Goal: Task Accomplishment & Management: Complete application form

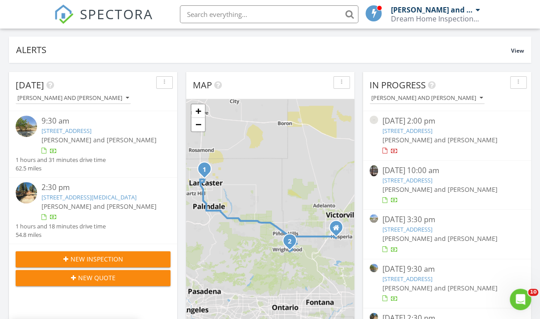
scroll to position [66, 0]
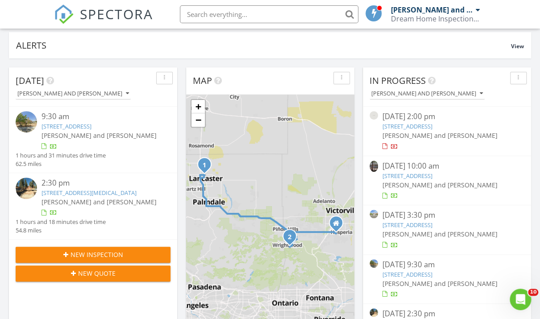
click at [72, 251] on span "New Inspection" at bounding box center [96, 254] width 53 height 9
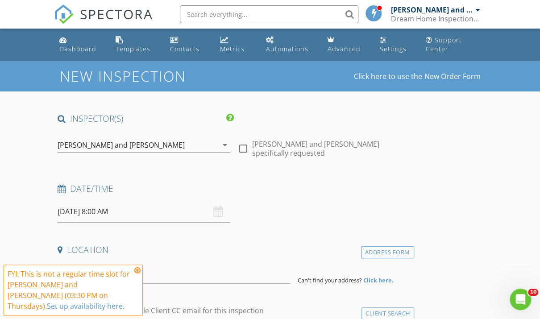
click at [137, 270] on icon at bounding box center [137, 270] width 6 height 7
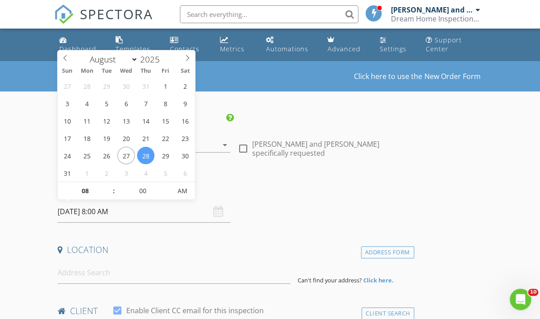
click at [149, 215] on input "08/28/2025 8:00 AM" at bounding box center [144, 212] width 173 height 22
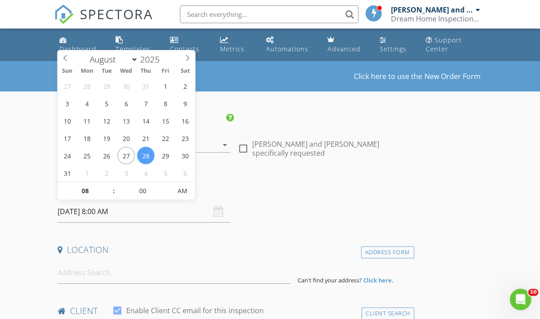
click at [165, 219] on input "08/28/2025 8:00 AM" at bounding box center [144, 212] width 173 height 22
click at [95, 190] on input "08" at bounding box center [85, 191] width 55 height 18
type input "04"
type input "08/28/2025 4:00 AM"
click at [145, 191] on input "00" at bounding box center [142, 191] width 55 height 18
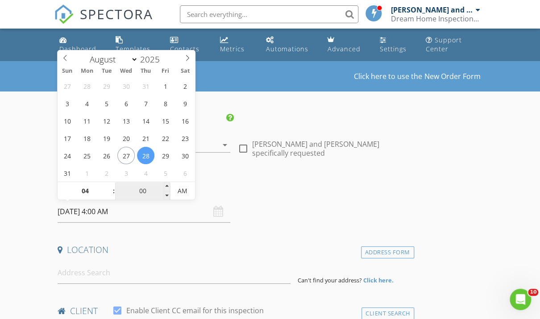
type input "0"
type input "30"
type input "08/28/2025 4:30 PM"
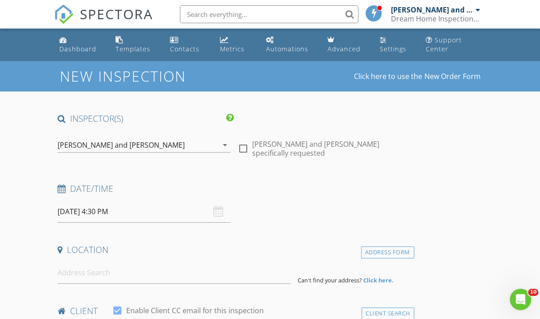
click at [129, 276] on input at bounding box center [174, 273] width 233 height 22
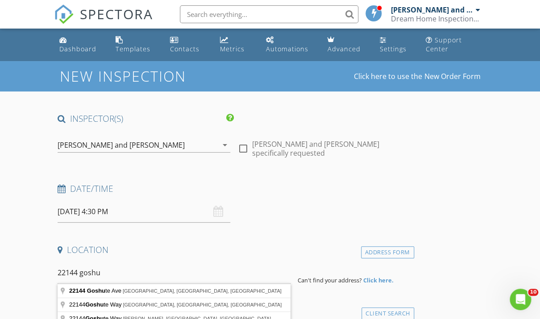
type input "22144 Goshute Ave, Apple Valley, CA, USA"
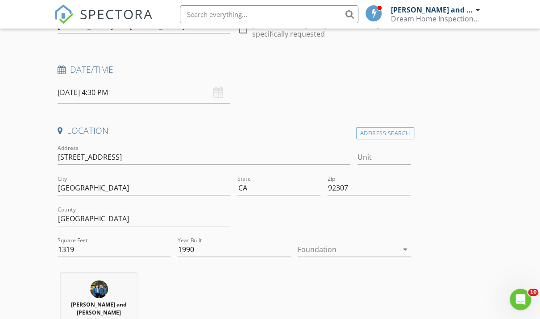
scroll to position [120, 0]
click at [313, 245] on div at bounding box center [348, 248] width 100 height 14
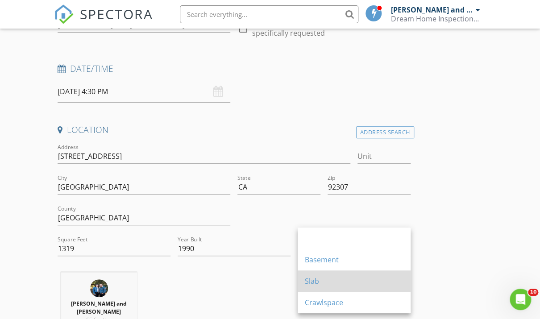
click at [305, 280] on div "Slab" at bounding box center [354, 281] width 99 height 11
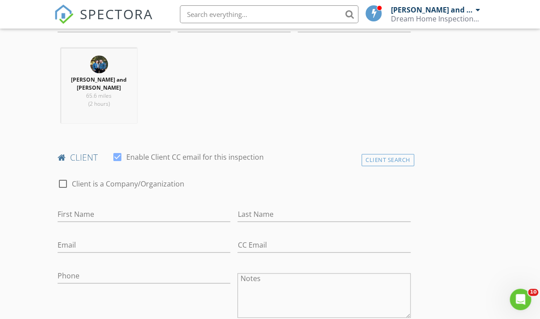
scroll to position [401, 0]
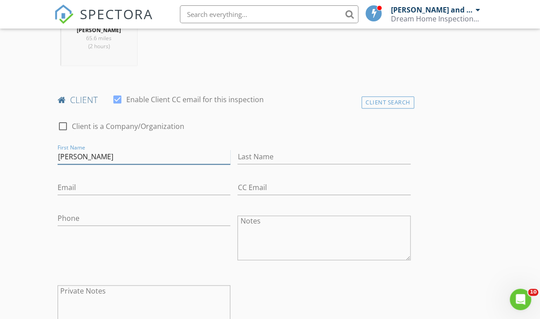
type input "Ignacio"
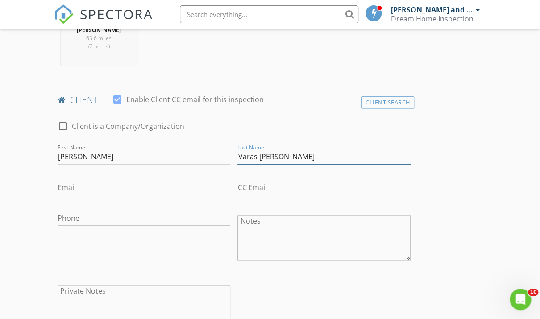
type input "Varas de Valdez"
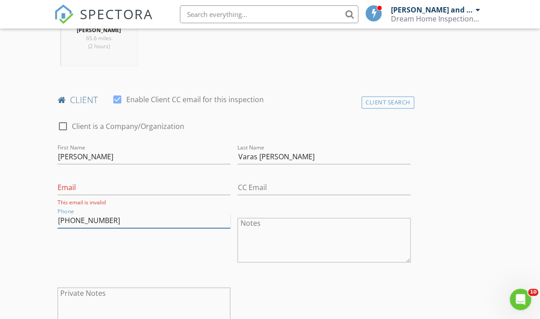
type input "951-942-8018"
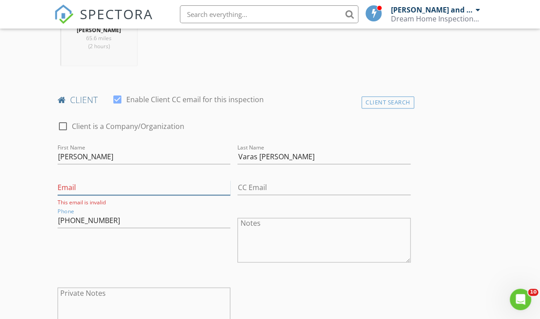
click at [102, 181] on input "Email" at bounding box center [144, 187] width 173 height 15
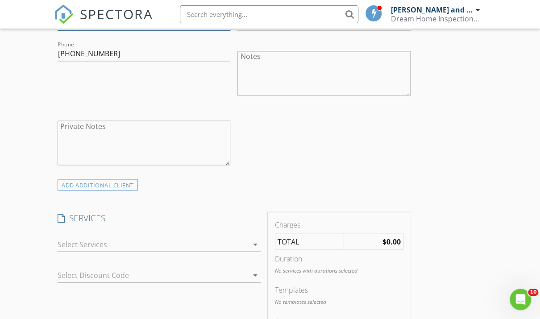
scroll to position [568, 0]
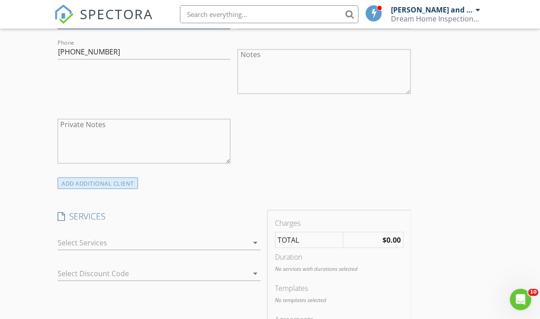
type input "ignacio.varas2@icloud.com"
click at [100, 182] on div "ADD ADDITIONAL client" at bounding box center [98, 183] width 80 height 12
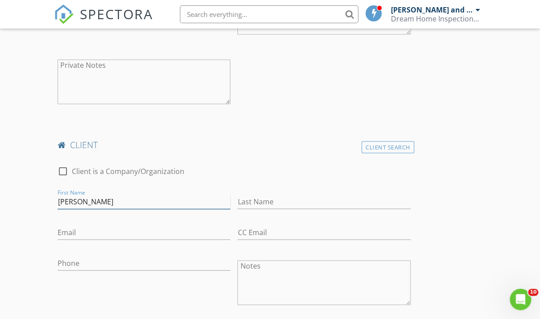
scroll to position [627, 0]
type input "Cinthya Abigail"
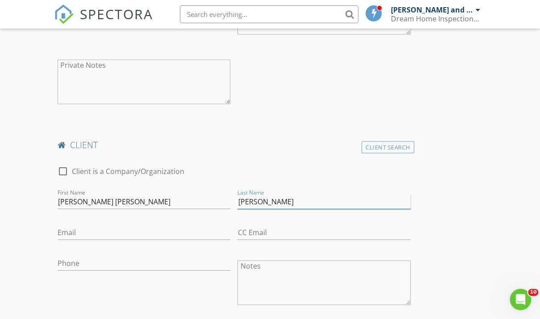
type input "Camacho"
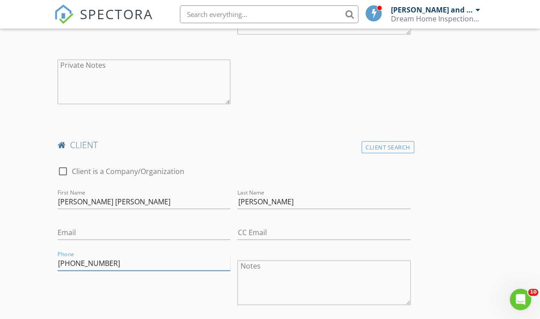
type input "619-316-2910"
click at [148, 295] on div "Phone 619-316-2910" at bounding box center [144, 283] width 180 height 70
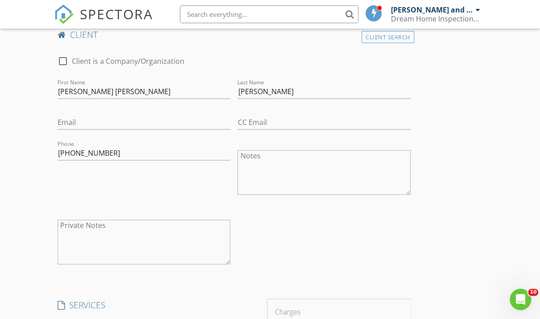
scroll to position [798, 0]
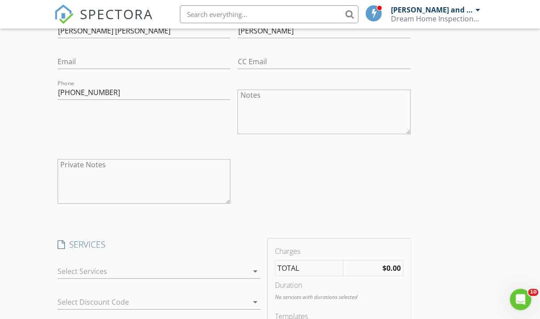
click at [149, 270] on div at bounding box center [153, 271] width 190 height 14
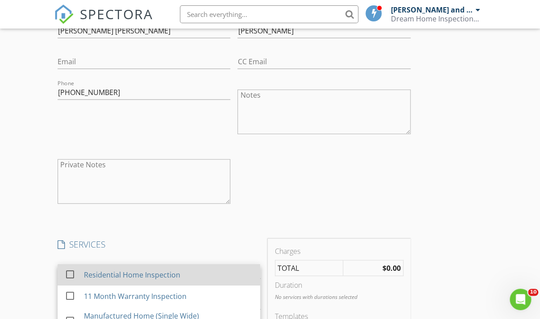
click at [147, 273] on div "Residential Home Inspection" at bounding box center [132, 274] width 96 height 11
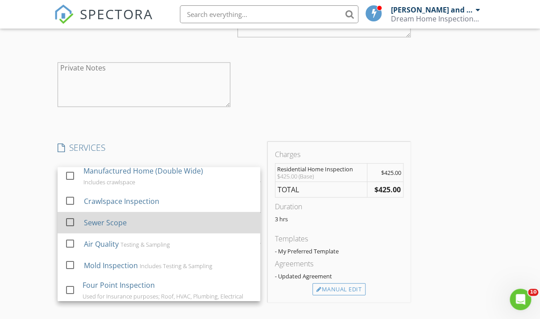
scroll to position [95, 0]
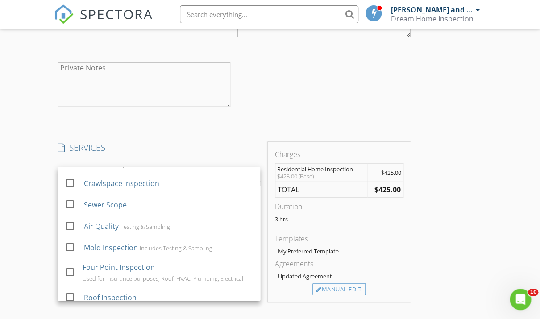
click at [250, 120] on div "INSPECTOR(S) check_box Jessica and Gabriel Alvarez PRIMARY check_box_outline_bl…" at bounding box center [234, 125] width 360 height 1813
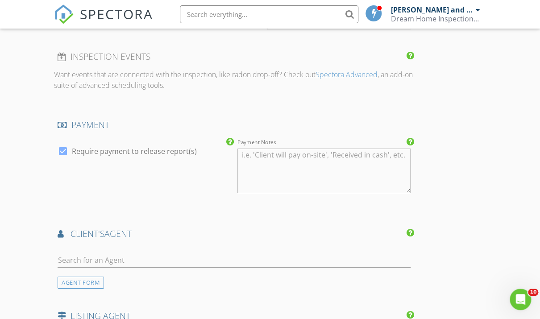
scroll to position [1190, 0]
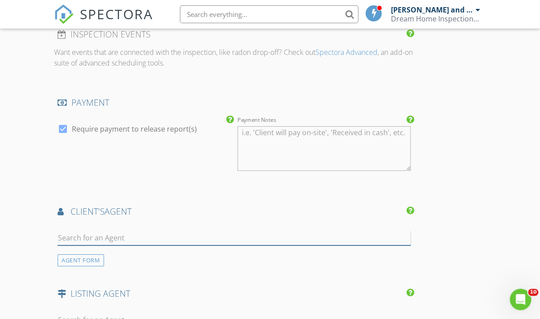
click at [107, 234] on input "text" at bounding box center [234, 238] width 353 height 15
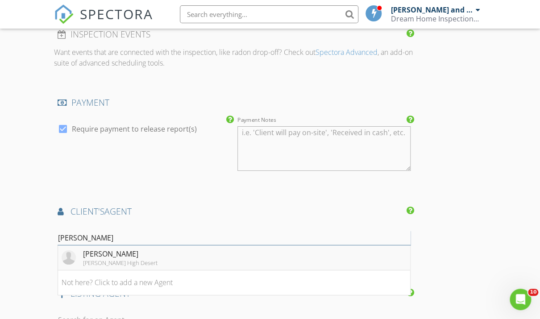
type input "pamela"
click at [118, 255] on div "Pamela Quintanilla" at bounding box center [120, 253] width 74 height 11
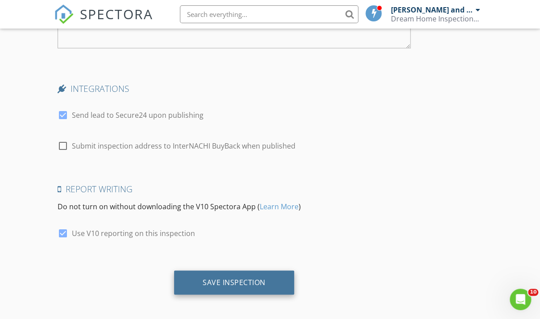
scroll to position [1880, 0]
click at [222, 283] on div "Save Inspection" at bounding box center [234, 283] width 120 height 24
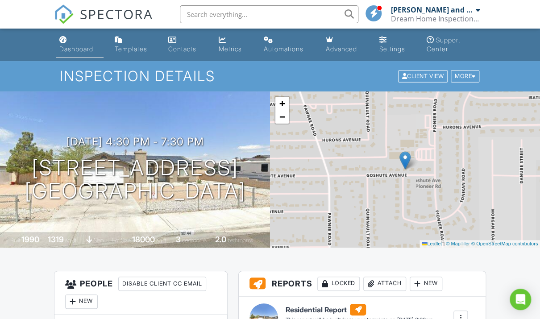
click at [77, 47] on div "Dashboard" at bounding box center [76, 49] width 34 height 8
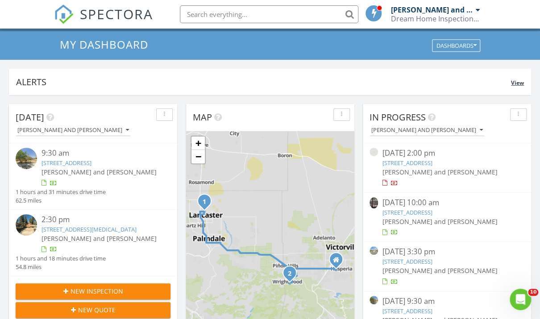
scroll to position [77, 0]
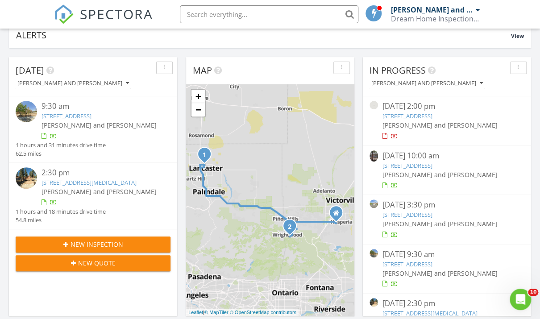
click at [86, 246] on span "New Inspection" at bounding box center [96, 244] width 53 height 9
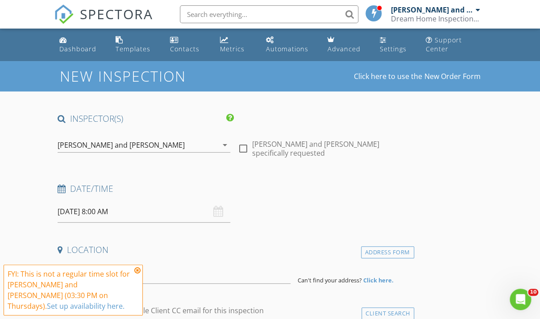
click at [139, 271] on icon at bounding box center [137, 270] width 6 height 7
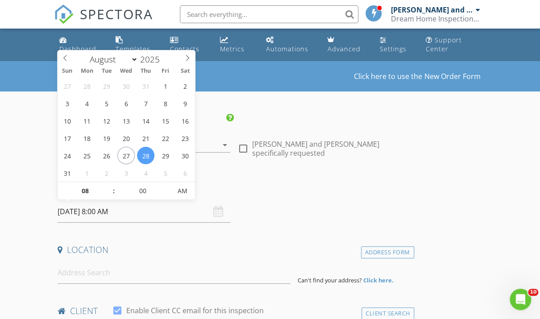
click at [174, 212] on input "08/28/2025 8:00 AM" at bounding box center [144, 212] width 173 height 22
select select "8"
type input "09/02/2025 8:00 AM"
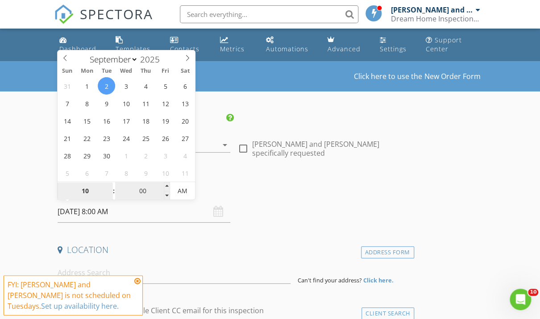
type input "10"
type input "09/02/2025 10:00 AM"
click at [143, 193] on input "00" at bounding box center [142, 191] width 55 height 18
type input "30"
type input "09/02/2025 10:30 AM"
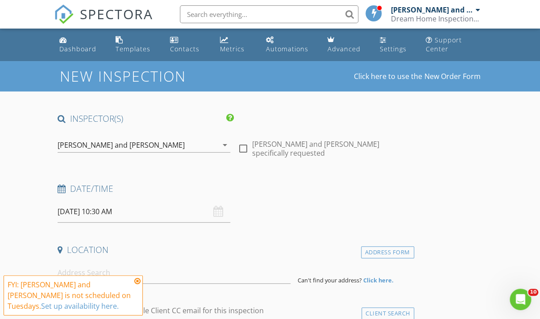
click at [183, 257] on div "Location" at bounding box center [234, 253] width 360 height 18
click at [137, 281] on icon at bounding box center [137, 280] width 6 height 7
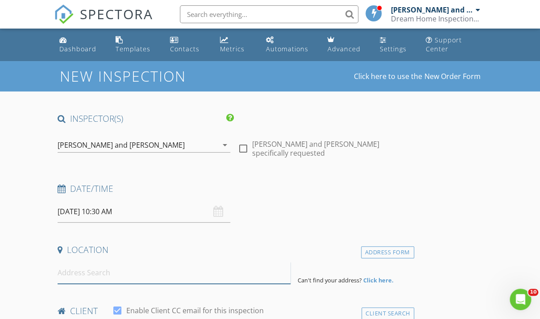
click at [139, 275] on input at bounding box center [174, 273] width 233 height 22
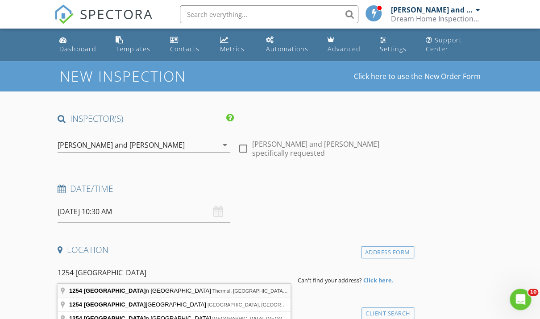
type input "1254 Indian Ocean Ave, Thermal, CA, USA"
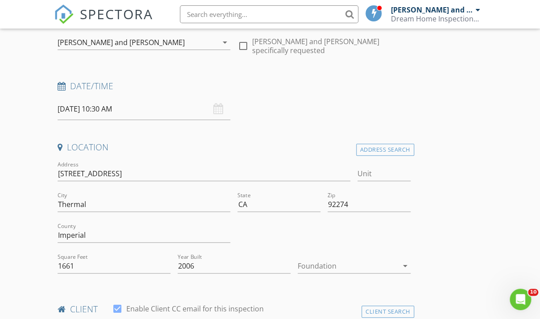
scroll to position [137, 0]
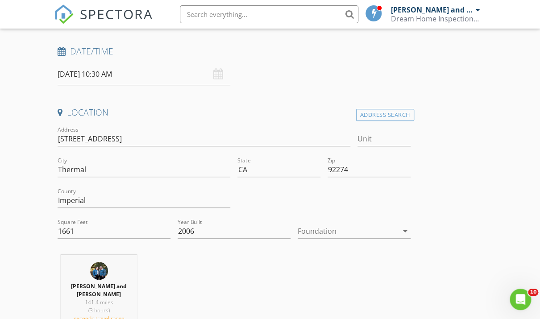
click at [366, 234] on div at bounding box center [348, 231] width 100 height 14
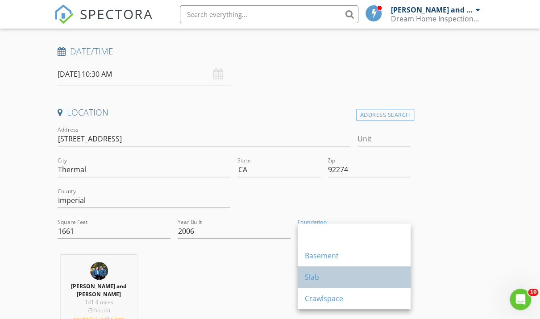
click at [324, 276] on div "Slab" at bounding box center [354, 277] width 99 height 11
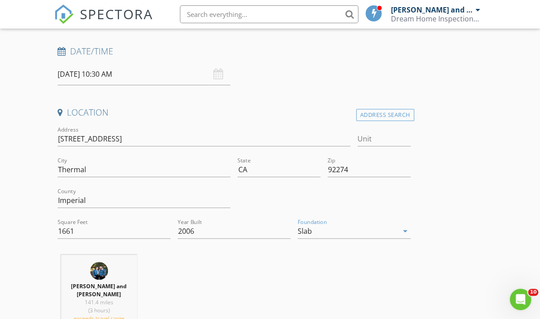
click at [207, 303] on div "Jessica and Gabriel Alvarez 141.4 miles (3 hours) exceeds travel range" at bounding box center [234, 296] width 360 height 82
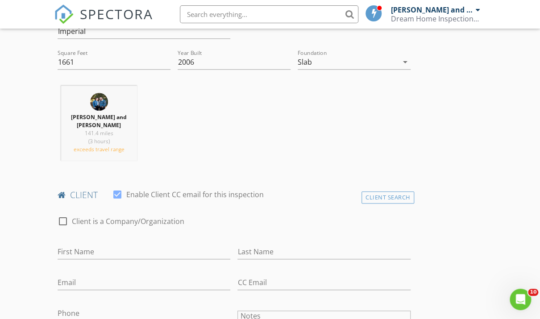
scroll to position [355, 0]
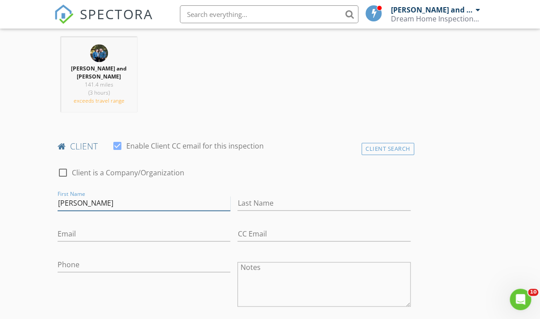
type input "Guadalupe"
type input "l"
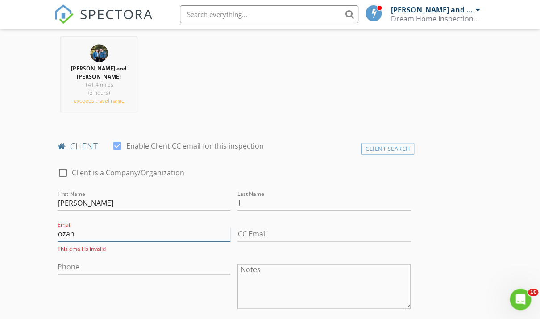
type input "ozano"
drag, startPoint x: 127, startPoint y: 228, endPoint x: 20, endPoint y: 235, distance: 107.7
click at [236, 203] on div "Last Name l" at bounding box center [324, 204] width 180 height 31
click at [242, 202] on input "l" at bounding box center [323, 203] width 173 height 15
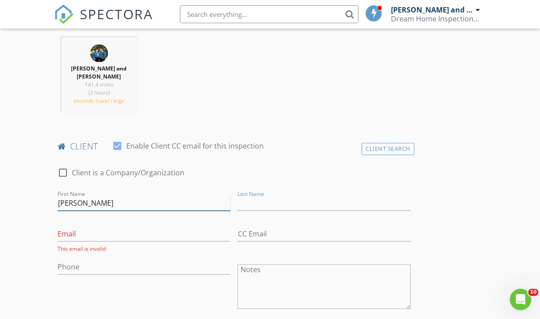
click at [226, 203] on input "Guadalupe" at bounding box center [144, 203] width 173 height 15
click at [288, 203] on input "Last Name" at bounding box center [323, 203] width 173 height 15
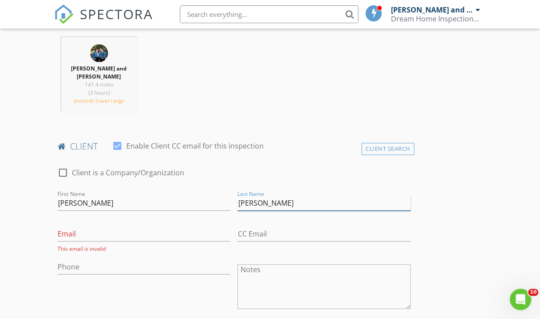
type input "Lozano Meza"
click at [216, 240] on div "Email This email is invalid" at bounding box center [144, 240] width 173 height 26
click at [215, 236] on input "Email" at bounding box center [144, 234] width 173 height 15
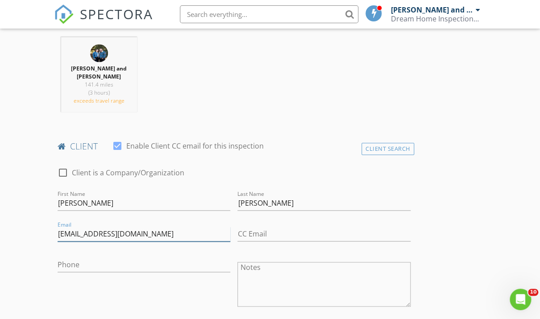
type input "lupitameza81@yahoo.com"
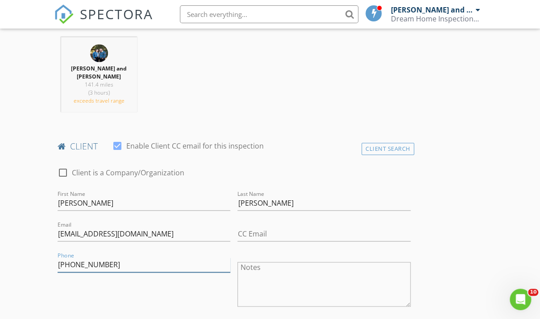
type input "760-333-5231"
click at [164, 291] on div "Phone 760-333-5231" at bounding box center [144, 285] width 180 height 70
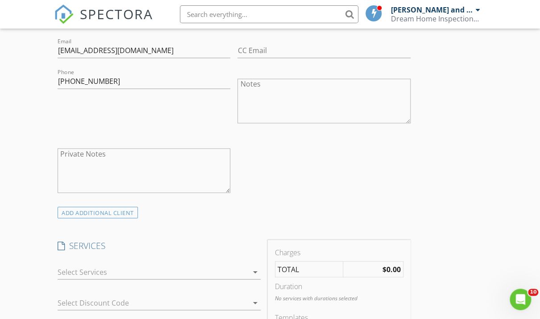
scroll to position [553, 0]
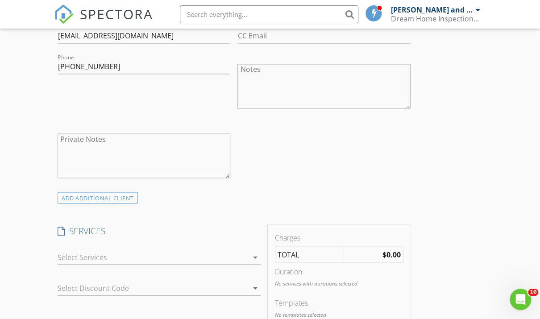
click at [168, 251] on div at bounding box center [153, 257] width 190 height 14
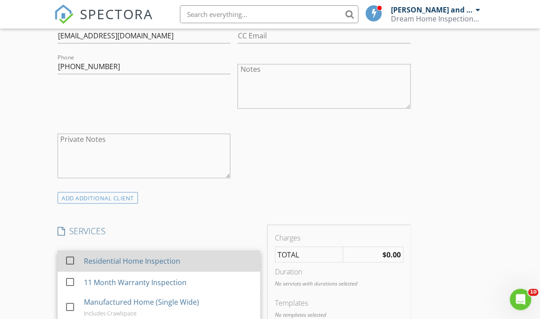
click at [152, 263] on div "Residential Home Inspection" at bounding box center [132, 260] width 96 height 11
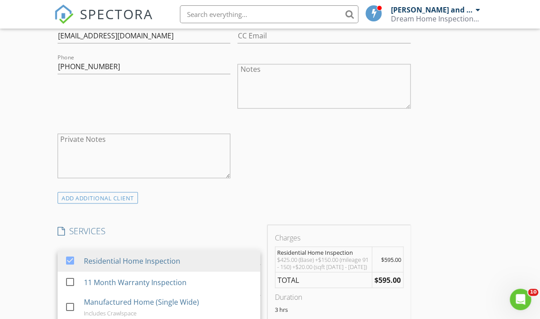
click at [205, 194] on div "ADD ADDITIONAL client" at bounding box center [234, 197] width 360 height 12
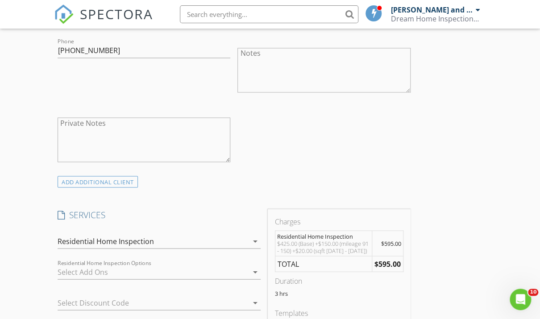
scroll to position [634, 0]
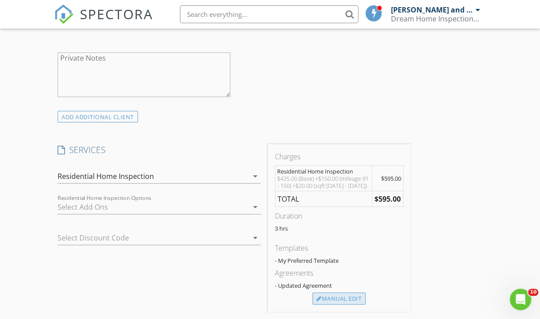
click at [326, 293] on div "Manual Edit" at bounding box center [338, 298] width 53 height 12
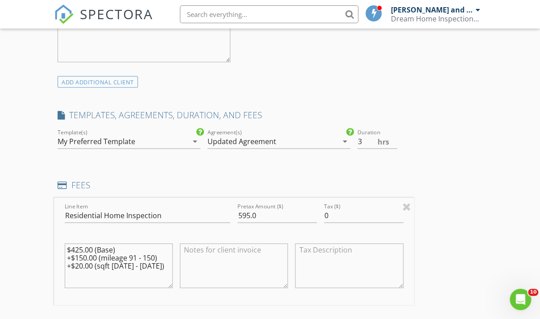
drag, startPoint x: 72, startPoint y: 267, endPoint x: 260, endPoint y: 318, distance: 195.3
click at [260, 318] on div "Line Item Residential Home Inspection Pretax Amount ($) 595.0 Tax ($) 0 $425.00…" at bounding box center [234, 272] width 360 height 151
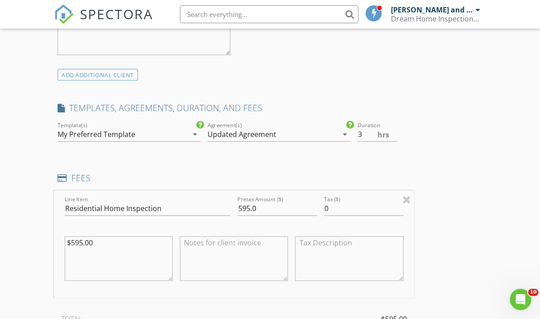
type textarea "$595.00"
click at [353, 175] on h4 "FEES" at bounding box center [234, 178] width 353 height 12
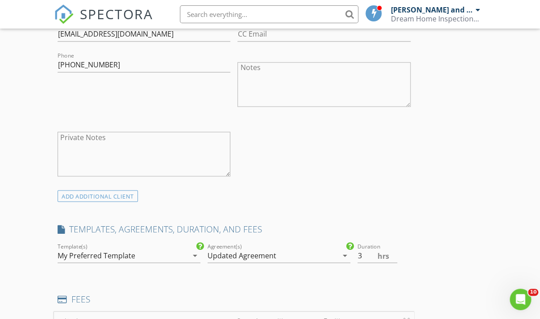
scroll to position [566, 0]
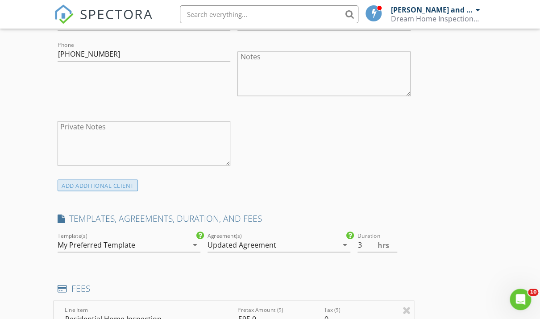
click at [124, 185] on div "ADD ADDITIONAL client" at bounding box center [98, 185] width 80 height 12
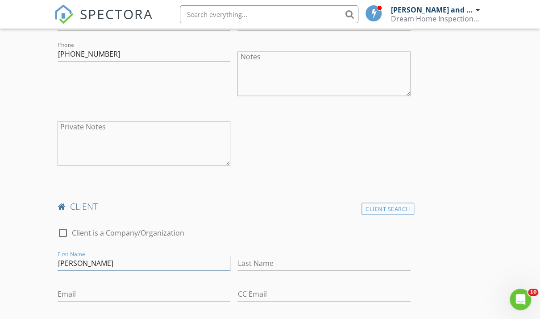
type input "Nicolas"
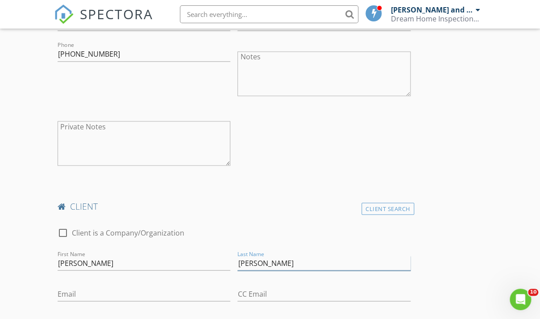
type input "Lozano Jr."
click at [179, 300] on div "Email" at bounding box center [144, 298] width 173 height 24
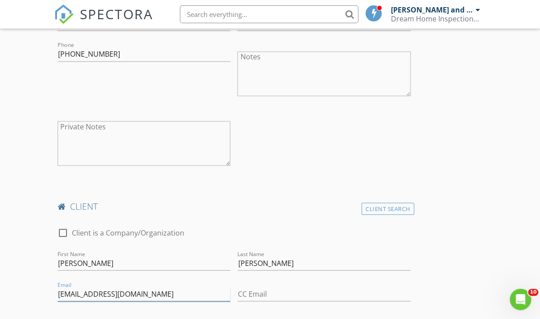
type input "nicklozano19@yahoo.com"
click at [227, 228] on div "check_box_outline_blank Client is a Company/Organization" at bounding box center [234, 236] width 353 height 23
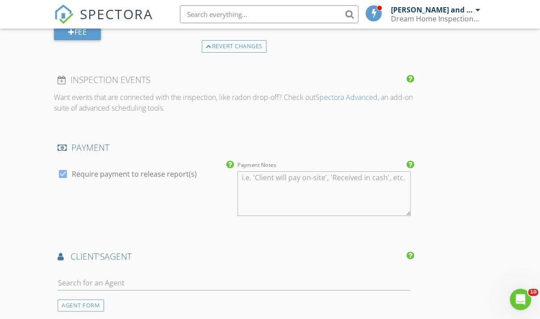
scroll to position [1299, 0]
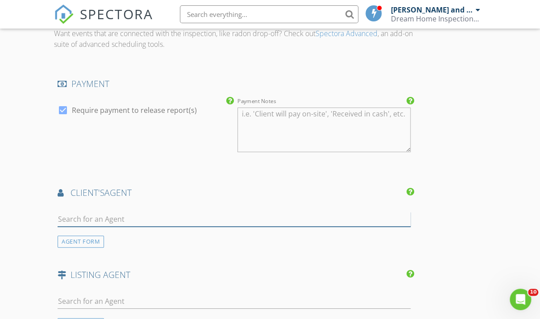
click at [141, 214] on input "text" at bounding box center [234, 219] width 353 height 15
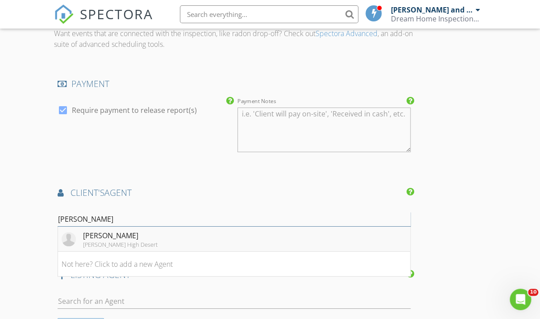
type input "pamela"
click at [143, 232] on div "Pamela Quintanilla" at bounding box center [120, 235] width 74 height 11
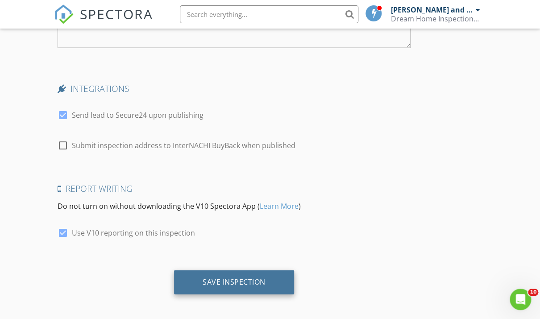
scroll to position [1971, 0]
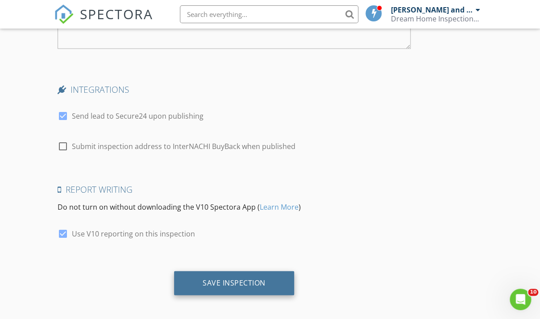
click at [190, 277] on div "Save Inspection" at bounding box center [234, 283] width 120 height 24
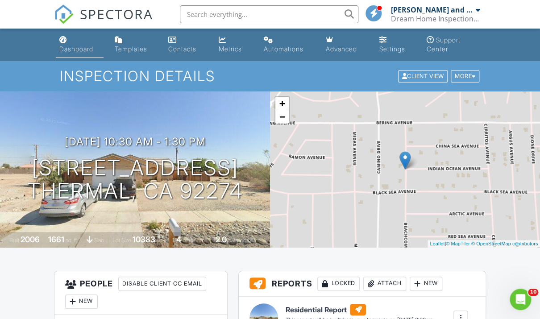
click at [61, 38] on div "Dashboard" at bounding box center [63, 39] width 8 height 7
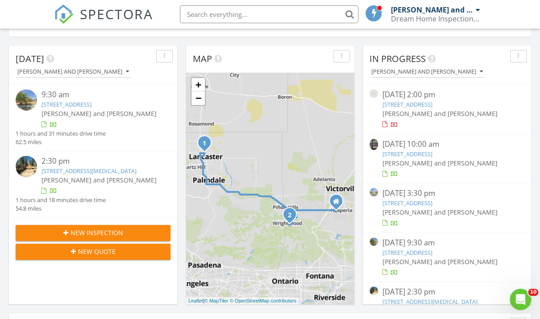
scroll to position [126, 0]
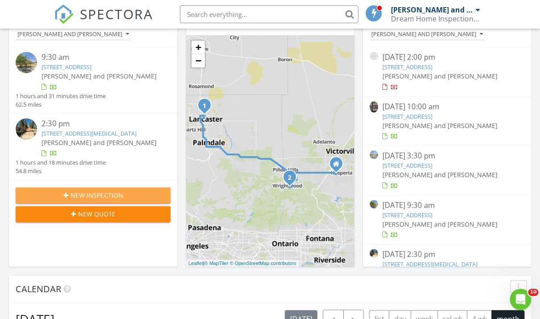
click at [77, 198] on span "New Inspection" at bounding box center [96, 194] width 53 height 9
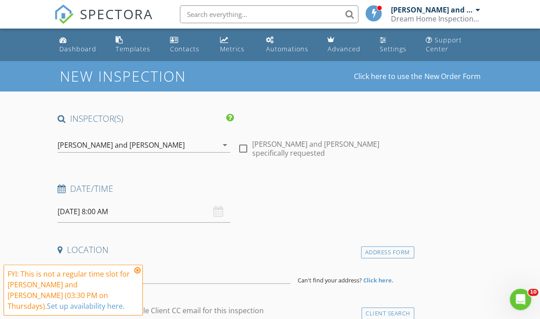
click at [136, 271] on icon at bounding box center [137, 270] width 6 height 7
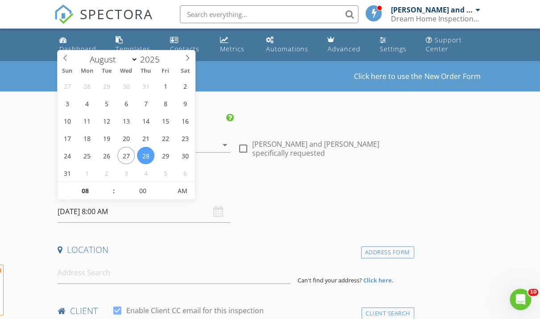
click at [137, 211] on input "08/28/2025 8:00 AM" at bounding box center [144, 212] width 173 height 22
click at [86, 193] on input "08" at bounding box center [85, 191] width 55 height 18
click at [91, 193] on input "08" at bounding box center [85, 191] width 55 height 18
type input "02"
type input "08/28/2025 2:00 AM"
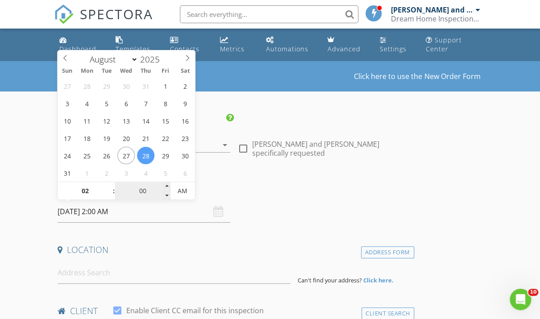
click at [143, 193] on input "00" at bounding box center [142, 191] width 55 height 18
type input "30"
type input "08/28/2025 2:30 PM"
click at [257, 201] on div "Date/Time 08/28/2025 2:30 PM" at bounding box center [234, 203] width 360 height 40
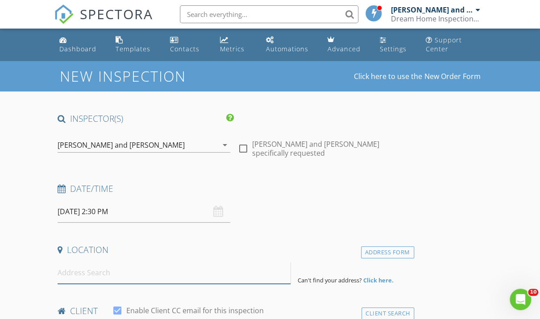
click at [120, 280] on input at bounding box center [174, 273] width 233 height 22
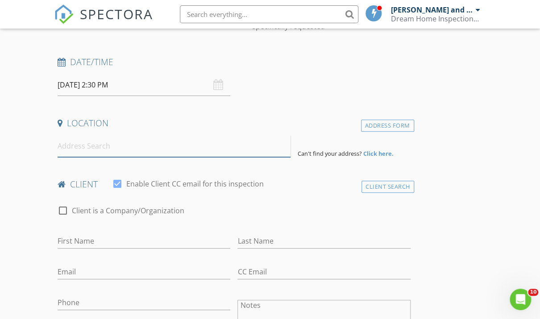
scroll to position [191, 0]
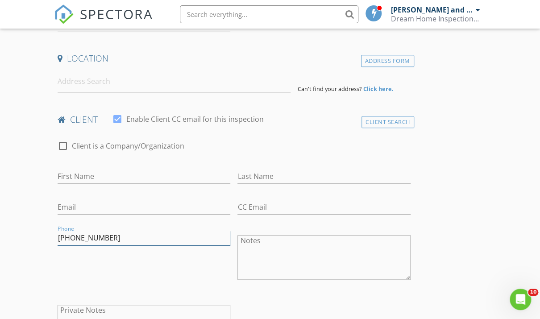
type input "909-441-8598"
click at [101, 269] on div "Phone 909-441-8598" at bounding box center [144, 258] width 180 height 70
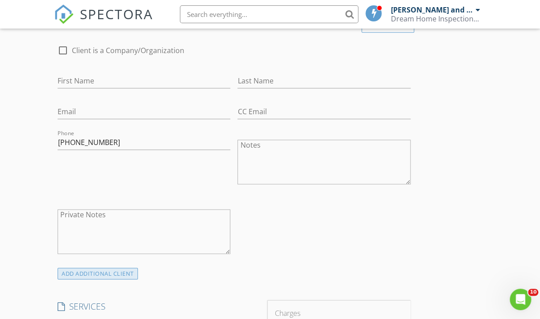
scroll to position [264, 0]
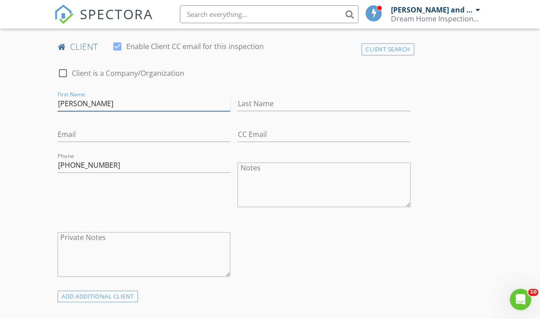
type input "Johnny"
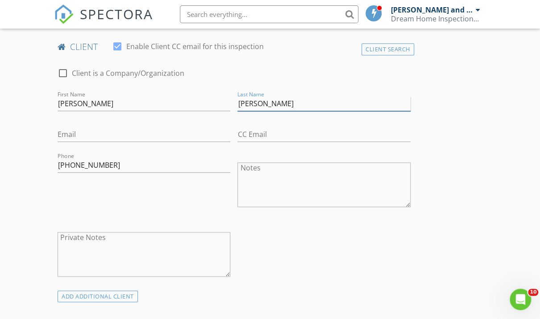
type input "Gonzalaz"
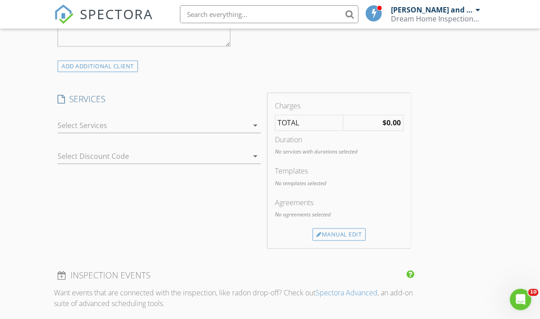
scroll to position [519, 0]
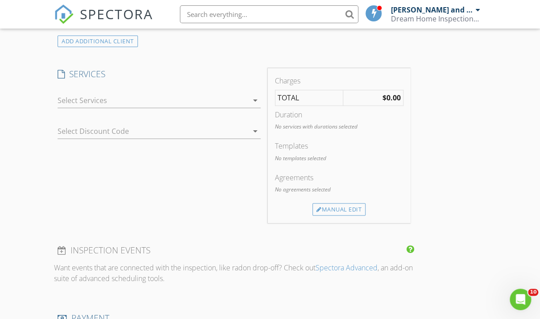
click at [152, 102] on div at bounding box center [153, 100] width 190 height 14
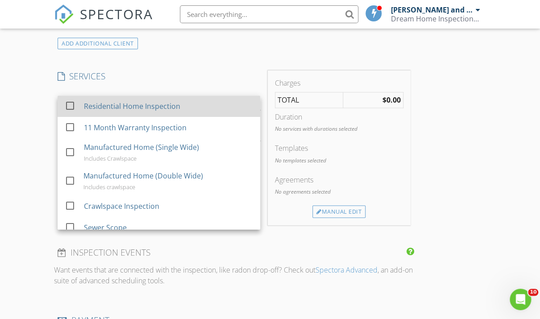
click at [141, 108] on div "Residential Home Inspection" at bounding box center [132, 106] width 96 height 11
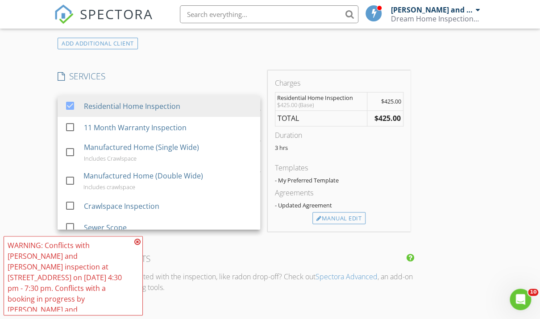
click at [184, 55] on div "INSPECTOR(S) check_box Jessica and Gabriel Alvarez PRIMARY check_box_outline_bl…" at bounding box center [234, 277] width 360 height 1367
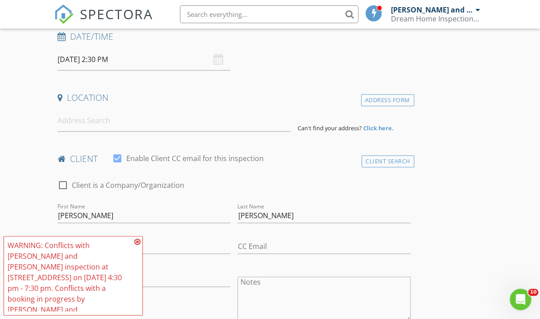
scroll to position [143, 0]
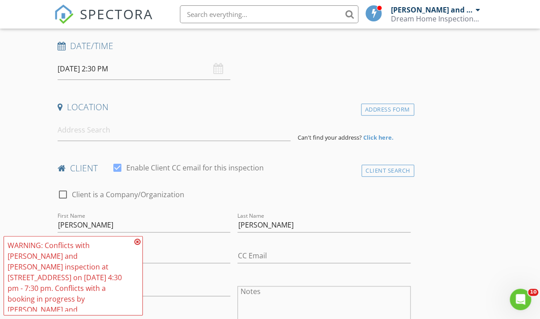
click at [137, 240] on icon at bounding box center [137, 241] width 6 height 7
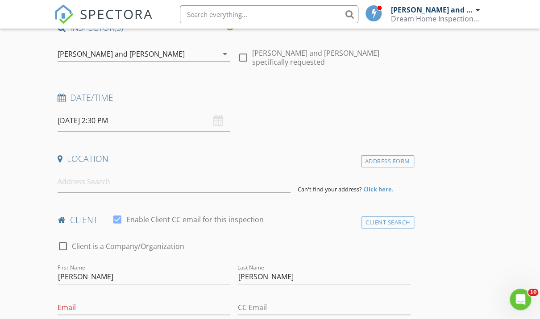
scroll to position [91, 0]
click at [150, 189] on input at bounding box center [174, 182] width 233 height 22
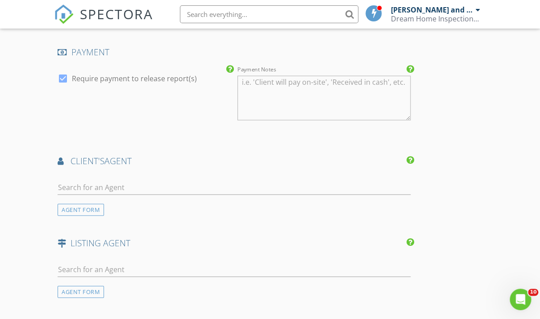
scroll to position [795, 0]
click at [98, 206] on div "AGENT FORM" at bounding box center [81, 209] width 46 height 12
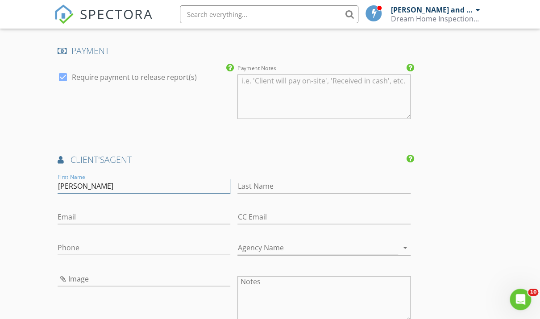
type input "Kira"
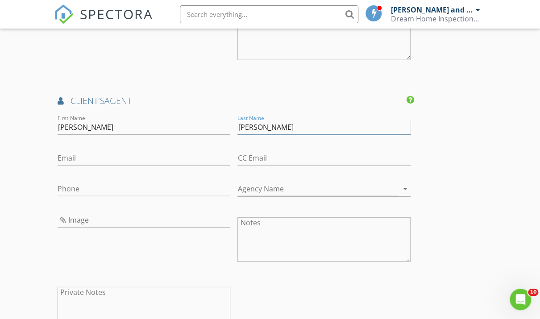
scroll to position [853, 0]
type input "Madrigal"
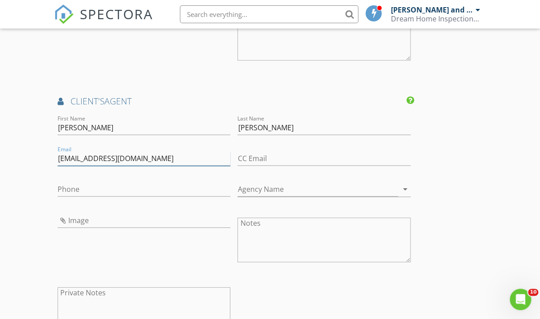
type input "kiramadrigal24@gmail.com"
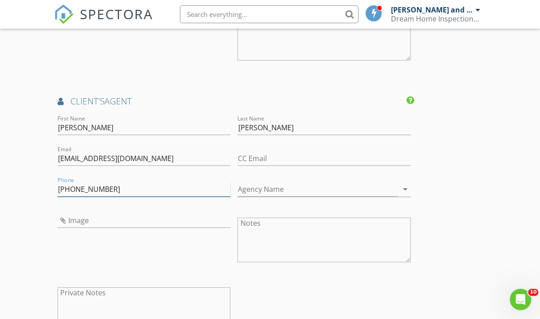
type input "909-720-9751"
click at [73, 254] on div "Image" at bounding box center [144, 241] width 180 height 70
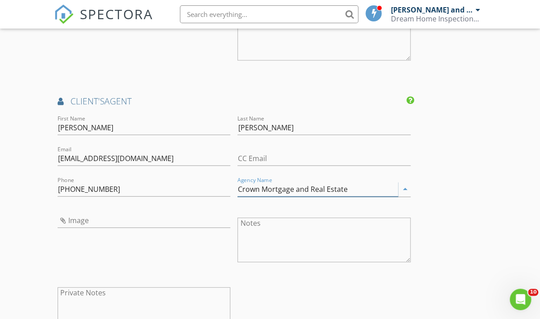
type input "Crown Mortgage and Real Estate"
click at [273, 280] on div "First Name Kira Last Name Madrigal Email kiramadrigal24@gmail.com CC Email Phon…" at bounding box center [234, 229] width 360 height 232
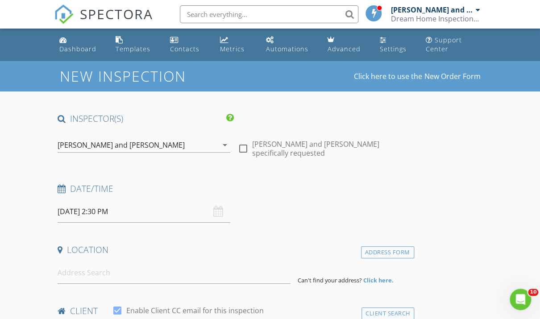
scroll to position [0, 0]
click at [75, 275] on input at bounding box center [174, 273] width 233 height 22
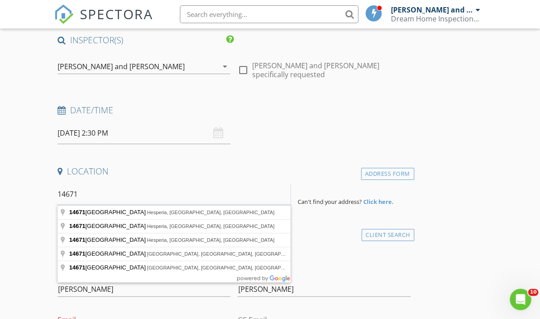
scroll to position [86, 0]
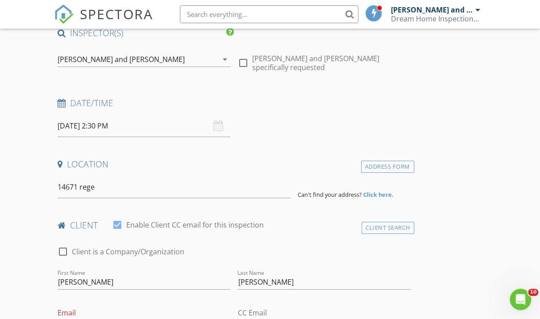
type input "14671 Regent Ct, Adelanto, CA, USA"
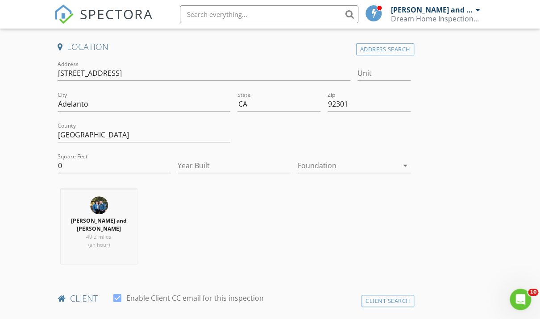
scroll to position [207, 0]
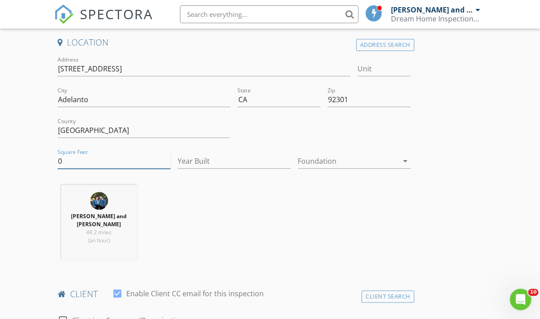
drag, startPoint x: 111, startPoint y: 161, endPoint x: 47, endPoint y: 161, distance: 63.3
click at [400, 48] on div "Address Search" at bounding box center [385, 45] width 58 height 12
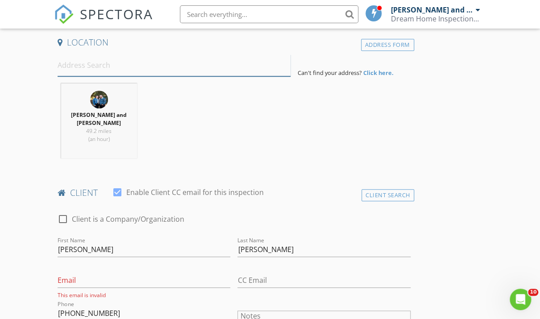
click at [193, 70] on input at bounding box center [174, 65] width 233 height 22
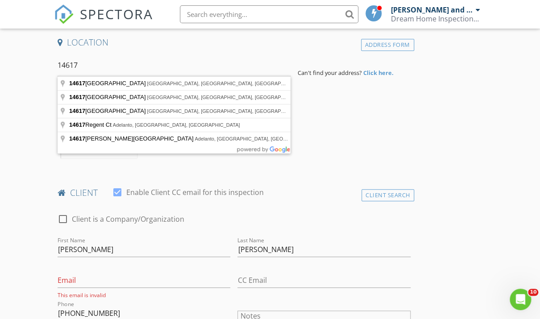
type input "14617 Regent Ct, Adelanto, CA, USA"
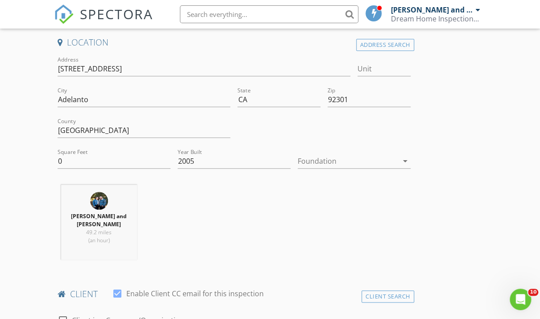
click at [302, 164] on div at bounding box center [348, 161] width 100 height 14
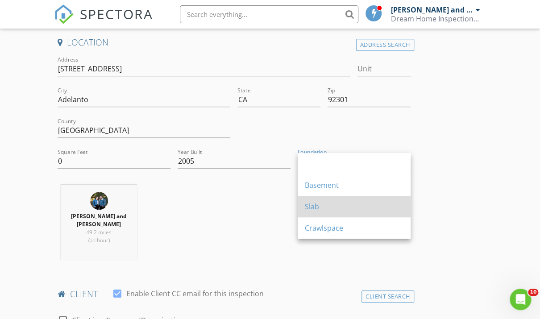
click at [303, 211] on link "Slab" at bounding box center [354, 206] width 113 height 21
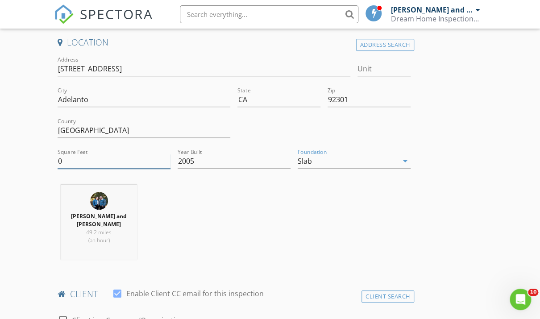
click at [107, 160] on input "0" at bounding box center [114, 161] width 113 height 15
type input "2391"
click at [236, 236] on div "Jessica and Gabriel Alvarez 49.2 miles (an hour)" at bounding box center [234, 226] width 360 height 82
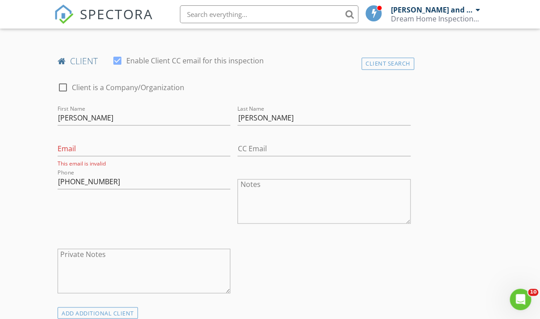
scroll to position [479, 0]
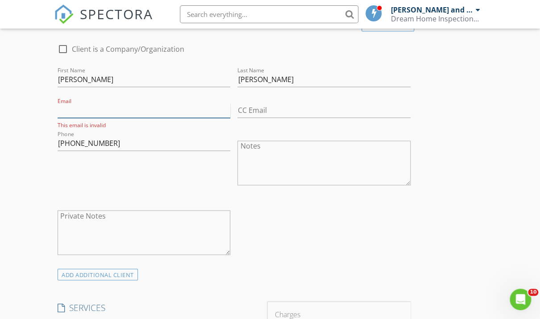
click at [189, 111] on input "Email" at bounding box center [144, 110] width 173 height 15
click at [265, 80] on input "Gonzalaz" at bounding box center [323, 79] width 173 height 15
type input "Gonzalez"
click at [210, 105] on input "Email" at bounding box center [144, 110] width 173 height 15
type input "gonzalezjohnny335@gmail.com"
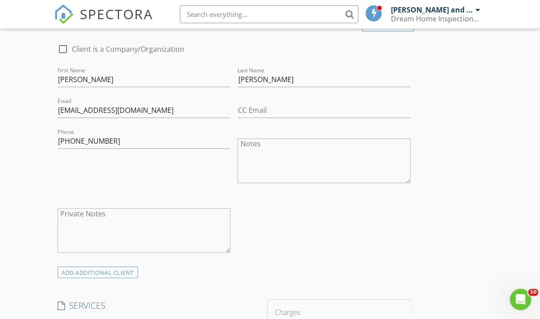
click at [194, 169] on div "Phone 909-441-8598" at bounding box center [144, 162] width 180 height 70
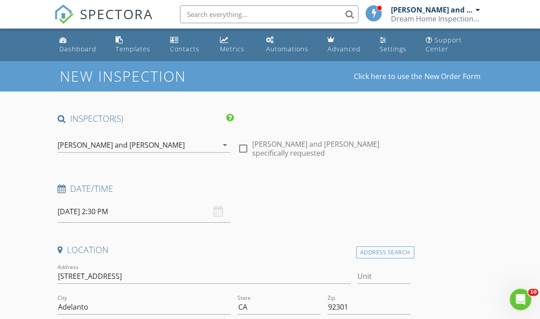
scroll to position [0, 0]
click at [144, 212] on input "08/28/2025 2:30 PM" at bounding box center [144, 212] width 173 height 22
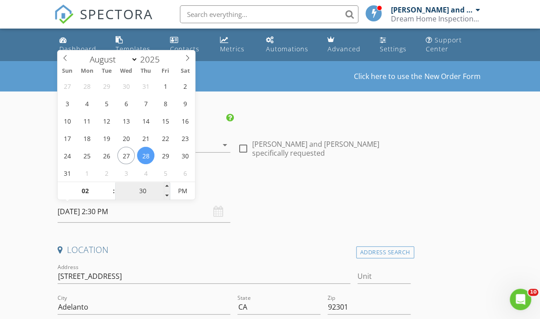
click at [143, 192] on input "30" at bounding box center [142, 191] width 55 height 18
type input "00"
type input "08/28/2025 2:00 PM"
click at [184, 266] on div "Address 14617 Regent Ct" at bounding box center [204, 278] width 293 height 29
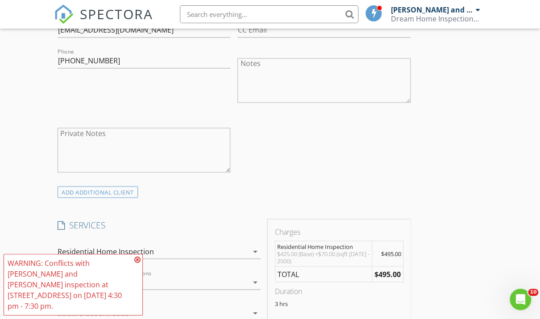
scroll to position [564, 0]
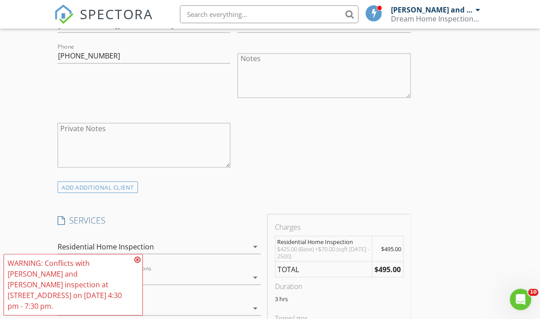
click at [137, 263] on icon at bounding box center [137, 259] width 6 height 7
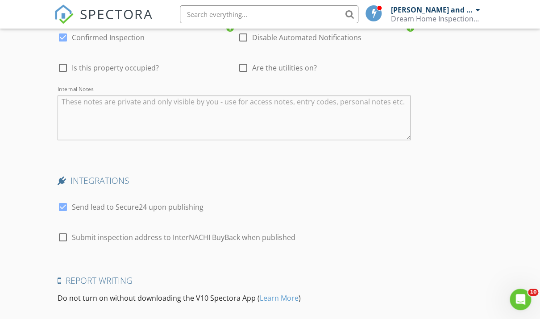
scroll to position [1451, 0]
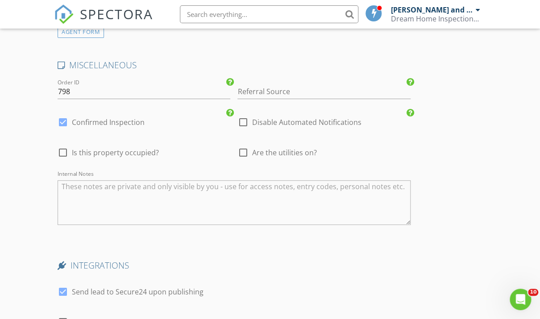
click at [250, 121] on div "check_box_outline_blank Disable Automated Notifications" at bounding box center [299, 122] width 124 height 11
click at [239, 119] on div at bounding box center [242, 122] width 15 height 15
checkbox input "true"
click at [136, 119] on label "Confirmed Inspection" at bounding box center [108, 122] width 73 height 9
checkbox input "false"
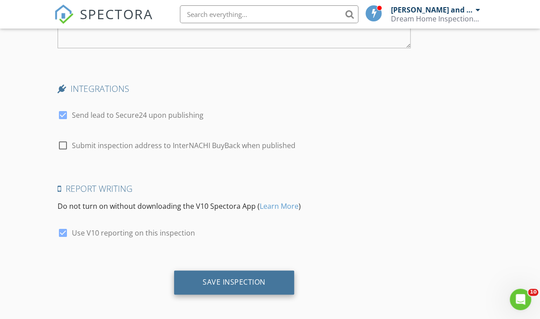
scroll to position [1627, 0]
click at [239, 278] on div "Save Inspection" at bounding box center [234, 281] width 63 height 9
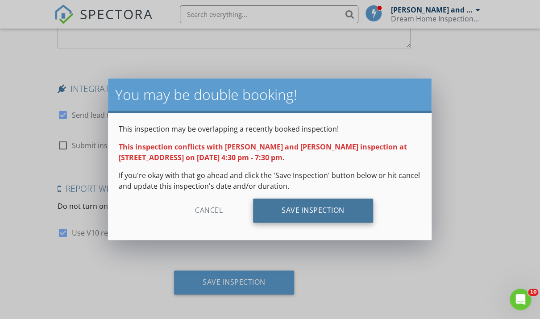
click at [289, 216] on div "Save Inspection" at bounding box center [313, 210] width 120 height 24
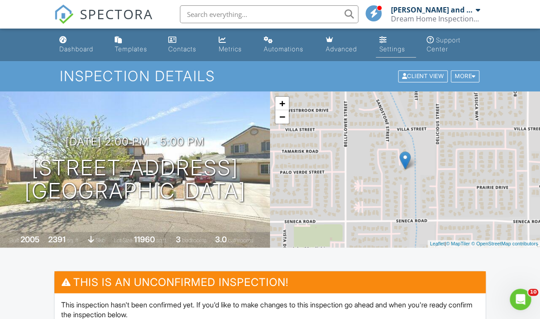
click at [385, 43] on div "Settings" at bounding box center [383, 39] width 8 height 7
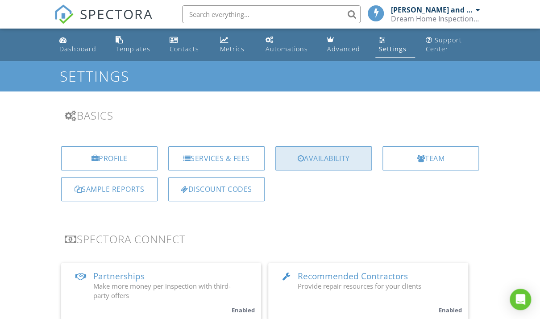
click at [290, 154] on div "Availability" at bounding box center [323, 158] width 96 height 24
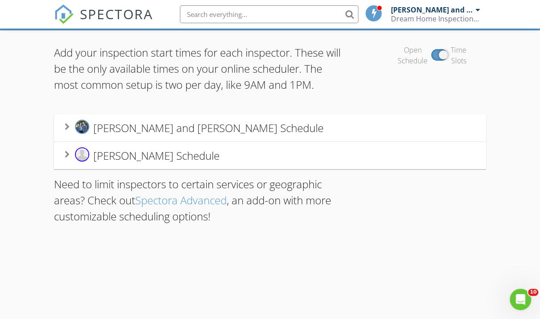
scroll to position [61, 0]
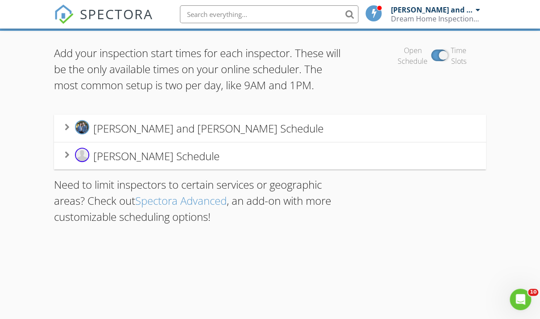
click at [293, 134] on div "[PERSON_NAME] and [PERSON_NAME] Schedule" at bounding box center [270, 128] width 410 height 17
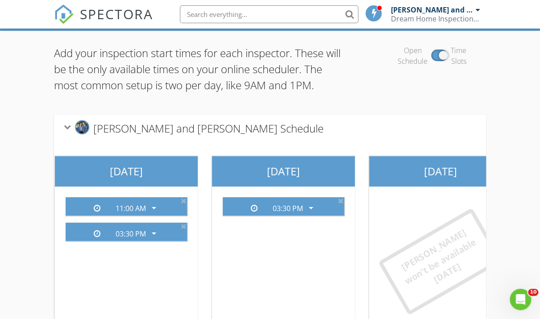
scroll to position [0, 506]
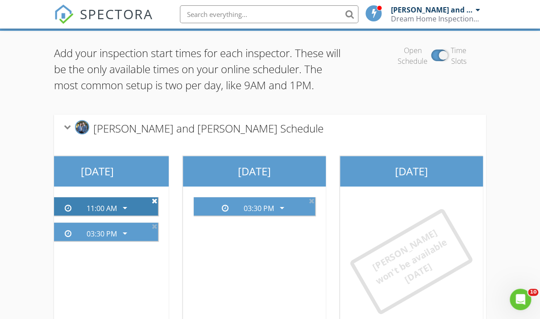
click at [154, 201] on icon at bounding box center [155, 200] width 6 height 7
click at [154, 223] on icon at bounding box center [155, 226] width 6 height 7
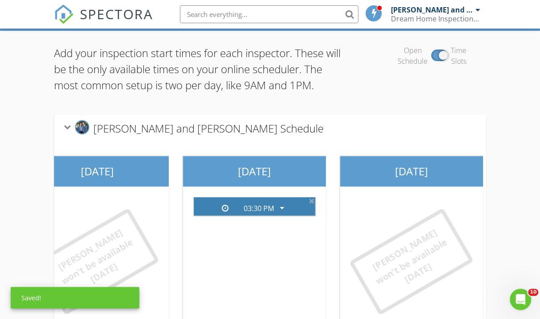
click at [314, 203] on div "03:30 PM arrow_drop_down" at bounding box center [254, 206] width 121 height 18
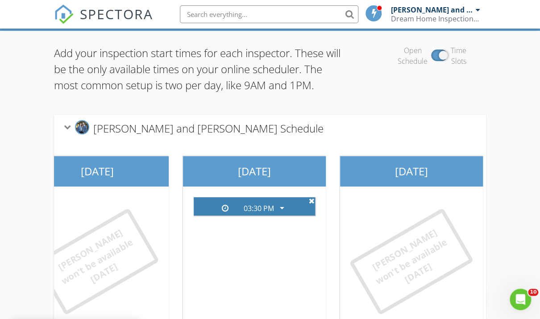
click at [314, 203] on icon at bounding box center [312, 200] width 6 height 7
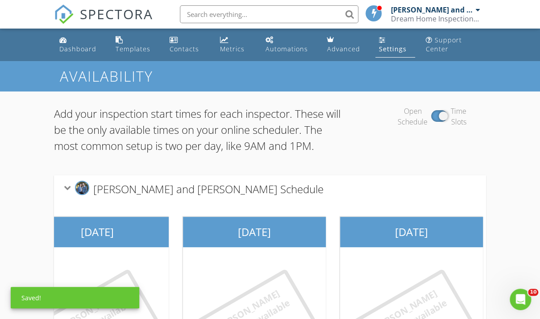
scroll to position [0, 0]
click at [63, 50] on div "Dashboard" at bounding box center [77, 49] width 37 height 8
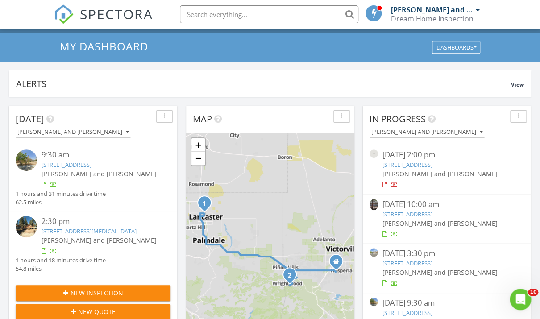
scroll to position [38, 0]
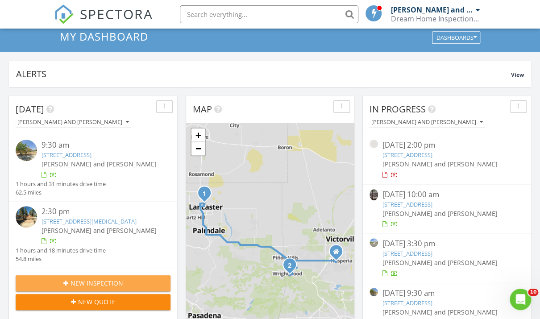
click at [76, 281] on span "New Inspection" at bounding box center [96, 282] width 53 height 9
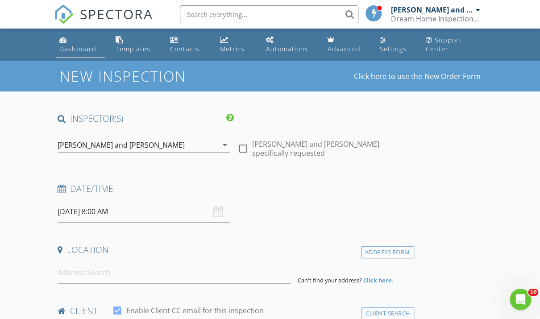
click at [84, 51] on div "Dashboard" at bounding box center [77, 49] width 37 height 8
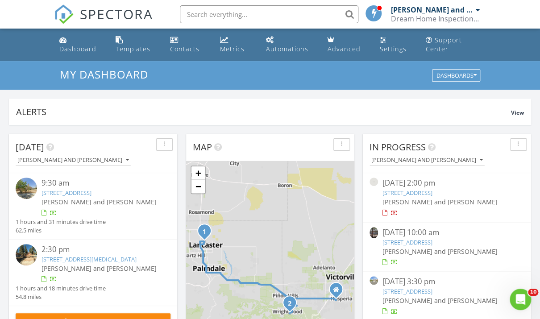
click at [222, 13] on input "text" at bounding box center [269, 14] width 178 height 18
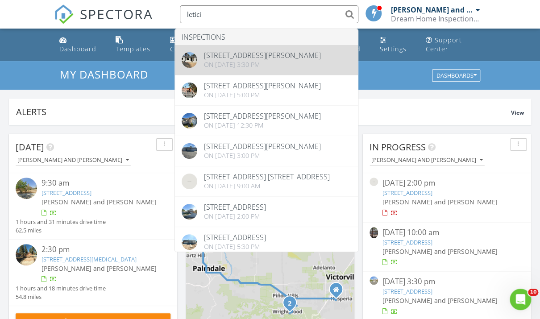
type input "letici"
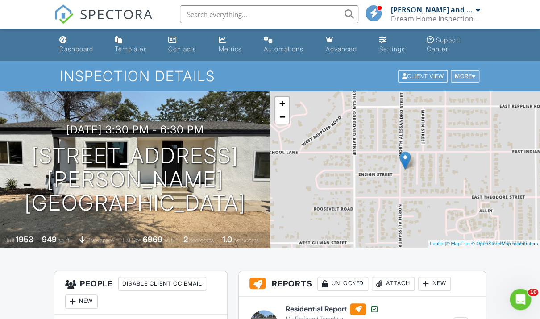
click at [469, 79] on div "More" at bounding box center [464, 76] width 29 height 12
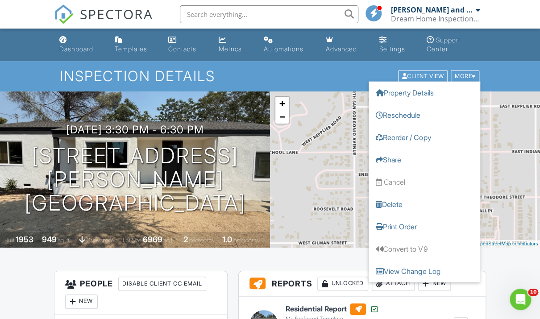
click at [273, 66] on div "Inspection Details Client View More Property Details Reschedule Reorder / Copy …" at bounding box center [270, 76] width 540 height 30
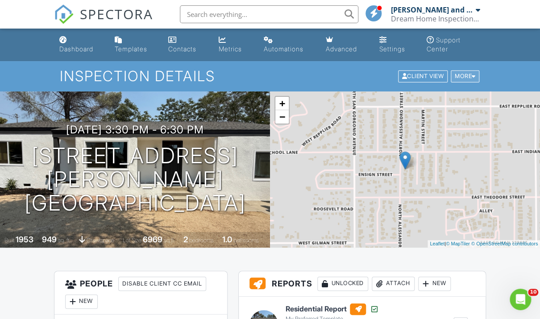
click at [457, 77] on div "More" at bounding box center [464, 76] width 29 height 12
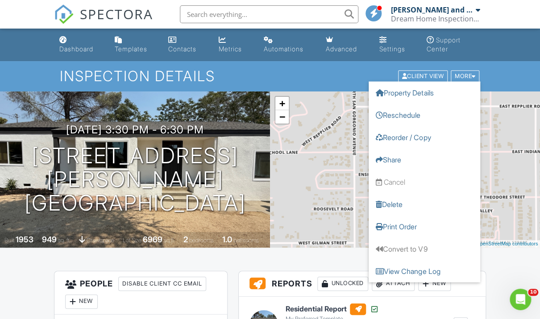
click at [328, 78] on h1 "Inspection Details" at bounding box center [270, 76] width 420 height 16
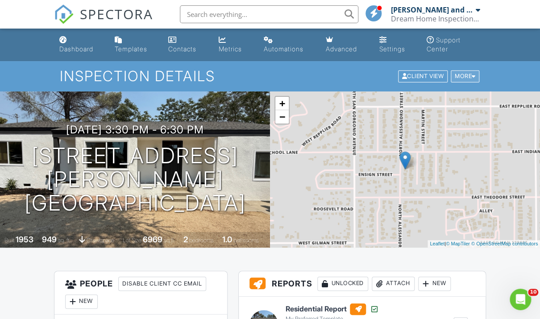
click at [459, 80] on div "More" at bounding box center [464, 76] width 29 height 12
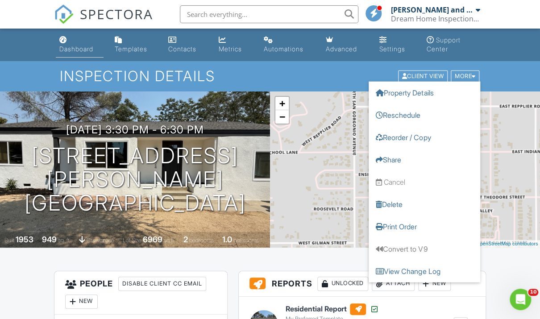
click at [75, 46] on div "Dashboard" at bounding box center [76, 49] width 34 height 8
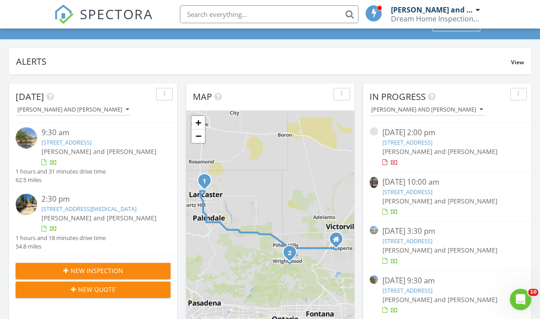
scroll to position [56, 0]
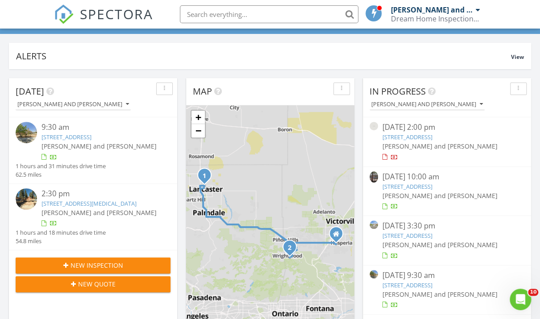
click at [114, 268] on span "New Inspection" at bounding box center [96, 264] width 53 height 9
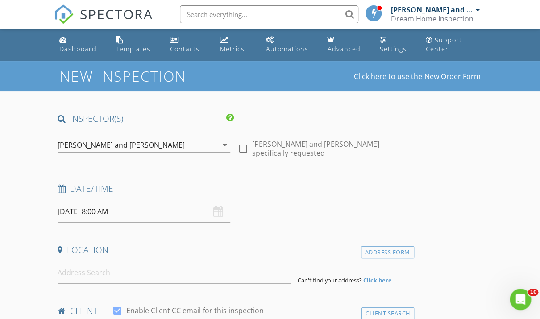
click at [136, 213] on input "[DATE] 8:00 AM" at bounding box center [144, 212] width 173 height 22
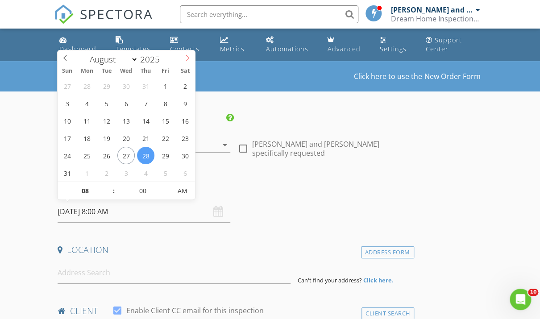
select select "8"
click at [186, 59] on icon at bounding box center [187, 58] width 6 height 6
type input "09/11/2025 8:00 AM"
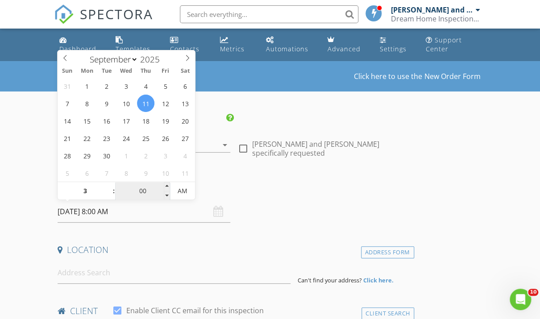
type input "03"
type input "09/11/2025 3:00 AM"
click at [142, 193] on input "00" at bounding box center [142, 191] width 55 height 18
type input "30"
type input "09/11/2025 3:30 PM"
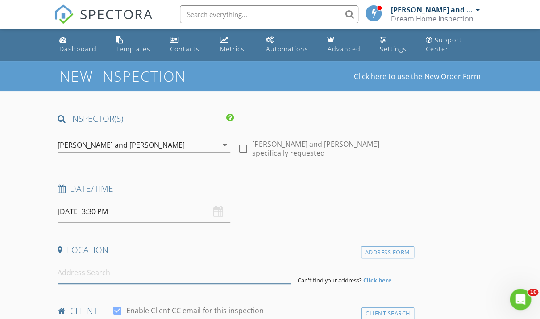
click at [123, 272] on input at bounding box center [174, 273] width 233 height 22
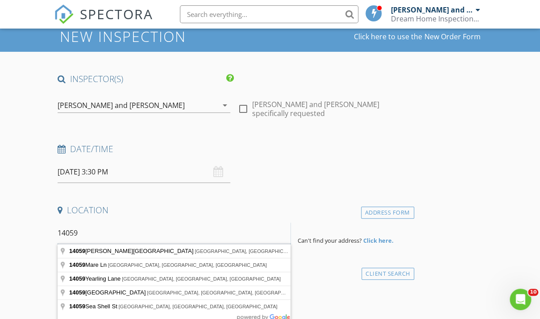
scroll to position [66, 0]
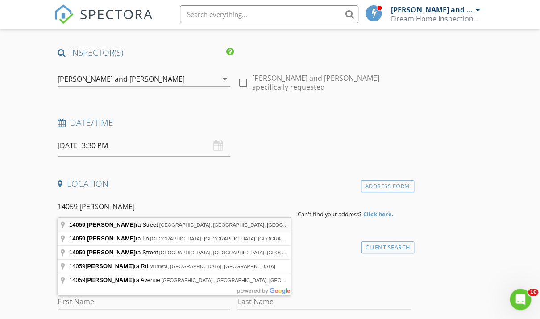
type input "14059 Pandora Street, Moreno Valley, CA, USA"
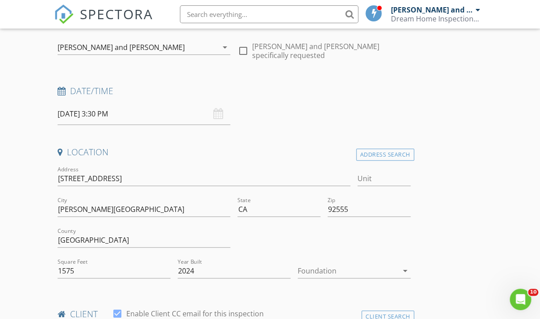
scroll to position [105, 0]
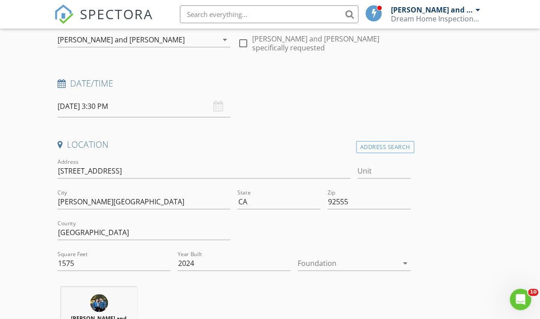
click at [303, 269] on div at bounding box center [348, 263] width 100 height 14
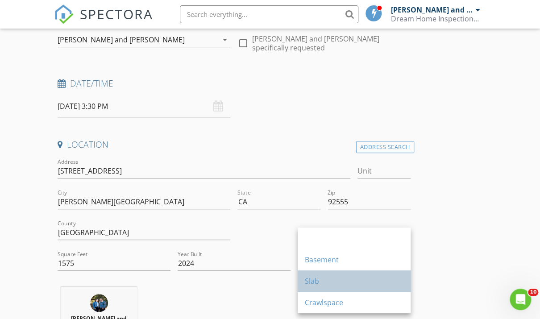
click at [305, 287] on div "Slab" at bounding box center [354, 280] width 99 height 21
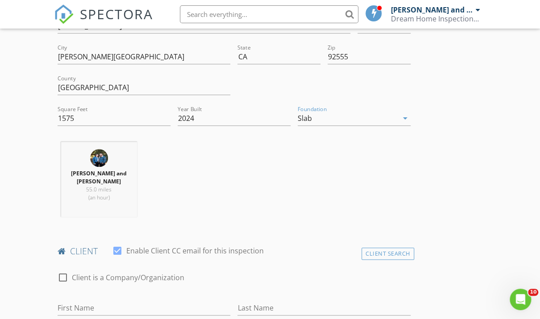
scroll to position [264, 0]
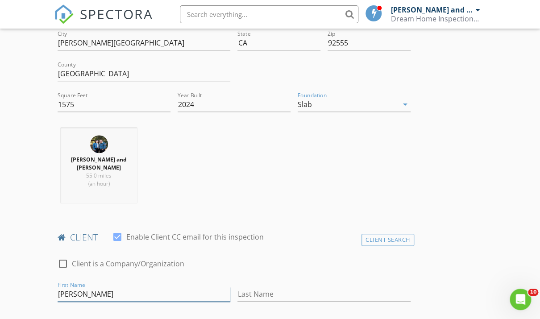
type input "Rolando"
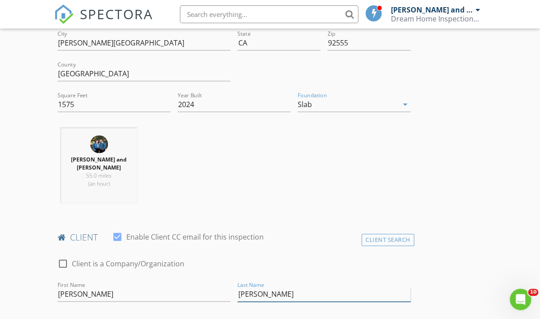
type input "Salazar"
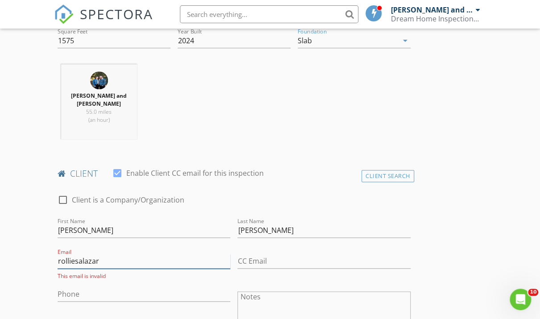
scroll to position [345, 0]
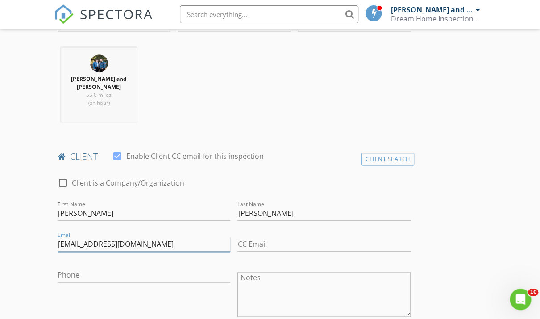
type input "rolliesalazar@gmail.com"
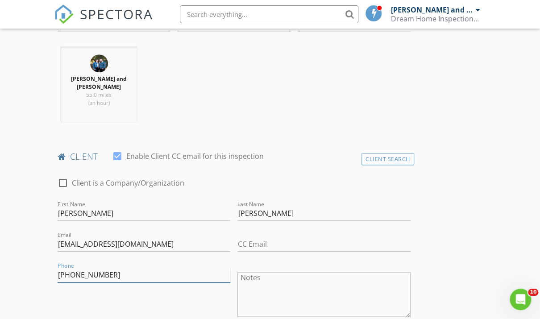
type input "909-203-6380"
click at [232, 152] on label "Enable Client CC email for this inspection" at bounding box center [194, 156] width 137 height 9
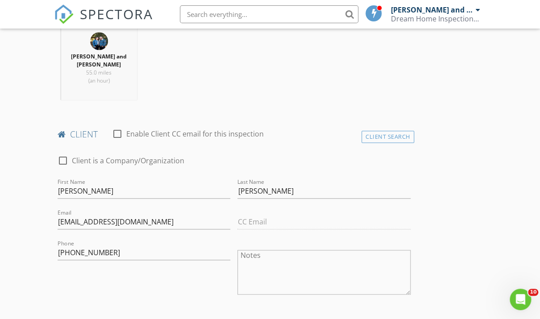
scroll to position [368, 0]
click at [219, 132] on label "Enable Client CC email for this inspection" at bounding box center [194, 133] width 137 height 9
checkbox input "true"
click at [253, 98] on div "Jessica and Gabriel Alvarez 55.0 miles (an hour)" at bounding box center [234, 66] width 360 height 82
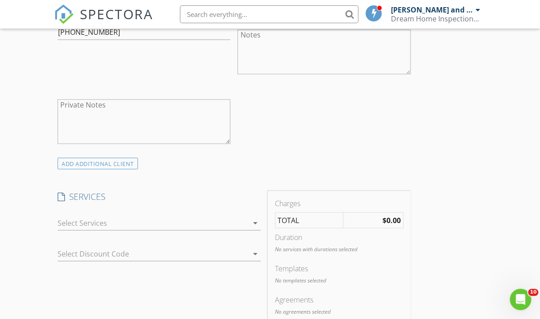
scroll to position [656, 0]
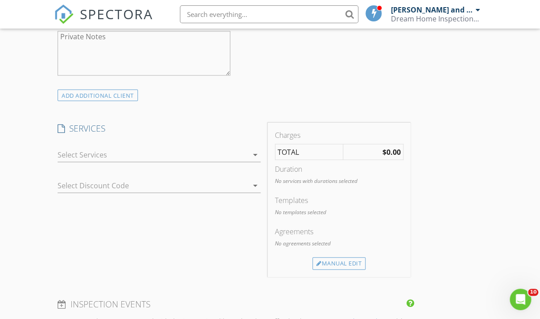
click at [153, 147] on div at bounding box center [153, 154] width 190 height 14
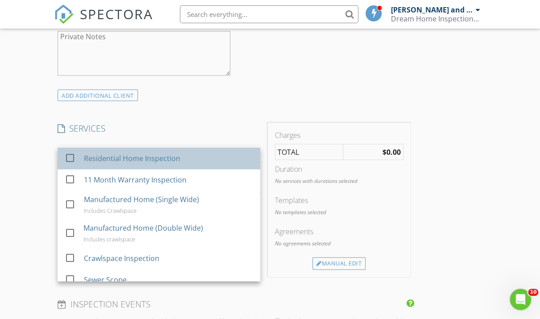
click at [127, 162] on div "Residential Home Inspection" at bounding box center [168, 158] width 169 height 18
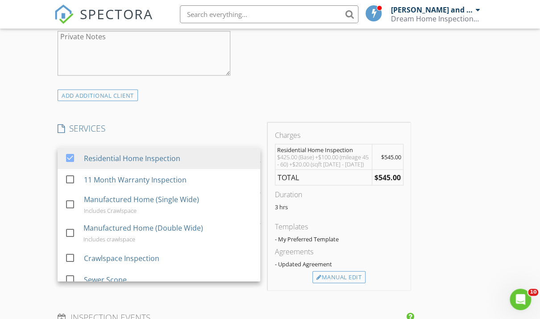
click at [199, 122] on h4 "SERVICES" at bounding box center [159, 128] width 203 height 12
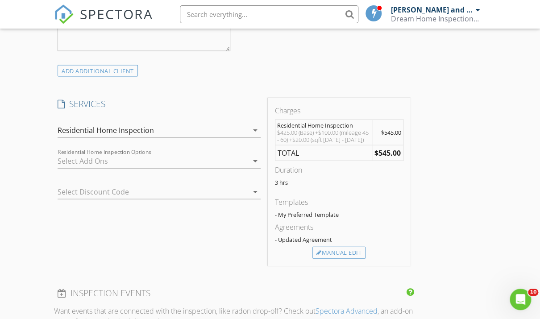
scroll to position [678, 0]
click at [320, 255] on div "Manual Edit" at bounding box center [338, 254] width 53 height 12
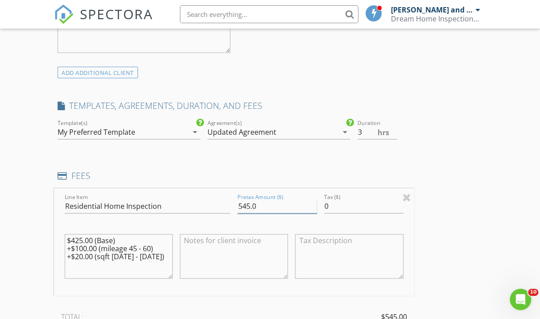
drag, startPoint x: 252, startPoint y: 203, endPoint x: 208, endPoint y: 204, distance: 43.3
click at [208, 204] on div "Line Item Residential Home Inspection Pretax Amount ($) 545.0 Tax ($) 0 $425.00…" at bounding box center [234, 241] width 360 height 107
type input "495.0"
drag, startPoint x: 77, startPoint y: 240, endPoint x: 221, endPoint y: 288, distance: 152.5
click at [221, 288] on div "Line Item Residential Home Inspection Pretax Amount ($) 495.0 Tax ($) 0 $425.00…" at bounding box center [234, 241] width 360 height 107
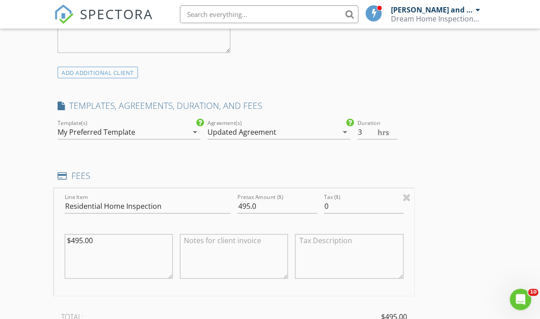
type textarea "$495.00"
click at [282, 200] on input "495.0" at bounding box center [276, 206] width 79 height 15
type input "495.00"
click at [298, 161] on div "INSPECTOR(S) check_box Jessica and Gabriel Alvarez PRIMARY check_box_outline_bl…" at bounding box center [234, 258] width 360 height 1646
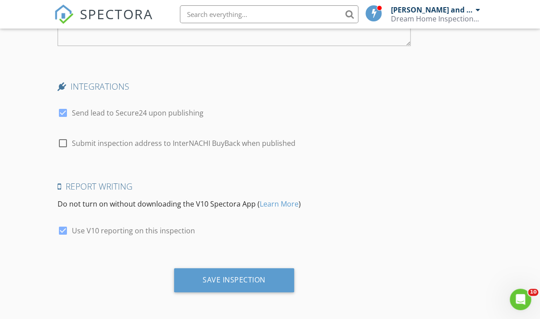
scroll to position [1510, 0]
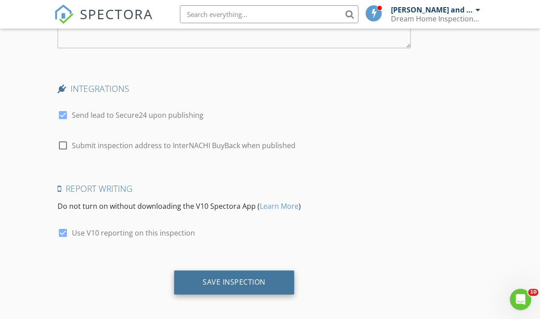
click at [203, 277] on div "Save Inspection" at bounding box center [234, 281] width 63 height 9
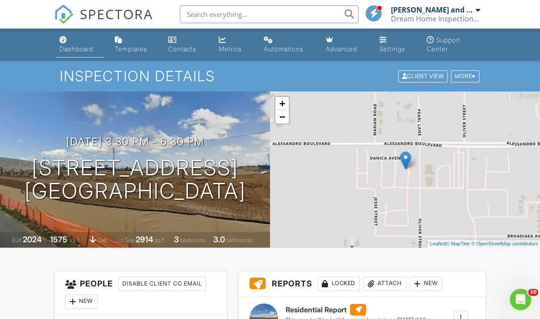
click at [62, 39] on div "Dashboard" at bounding box center [63, 39] width 8 height 7
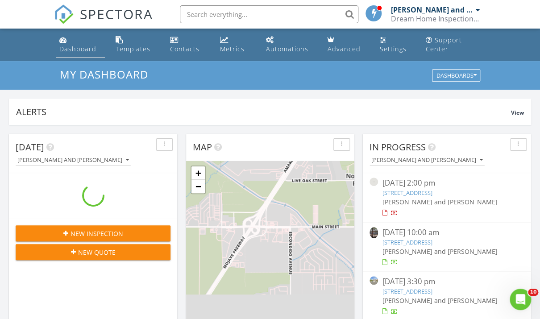
scroll to position [813, 541]
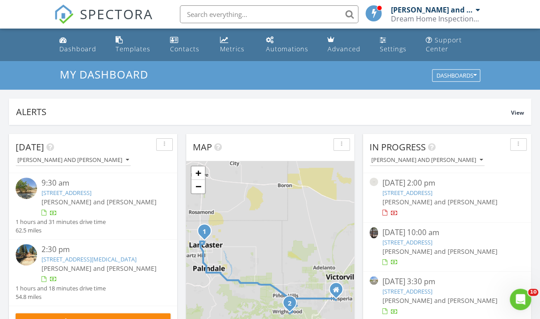
click at [202, 21] on input "text" at bounding box center [269, 14] width 178 height 18
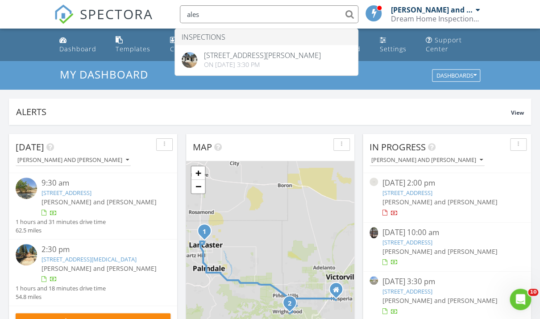
type input "ales"
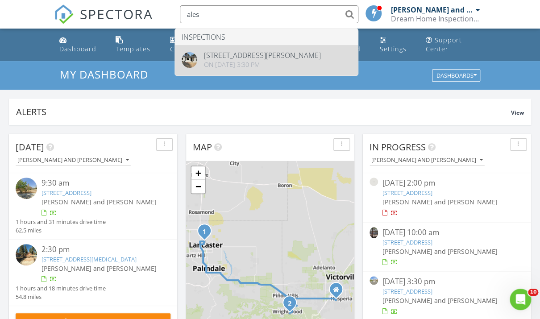
drag, startPoint x: 205, startPoint y: 28, endPoint x: 214, endPoint y: 58, distance: 31.3
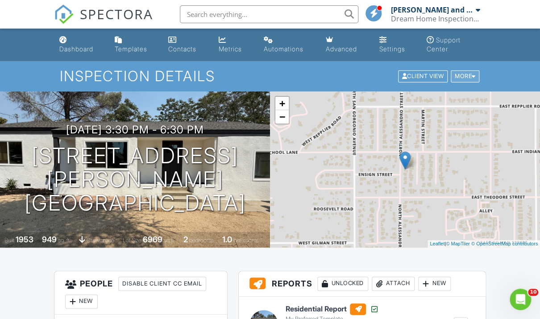
click at [459, 77] on div "More" at bounding box center [464, 76] width 29 height 12
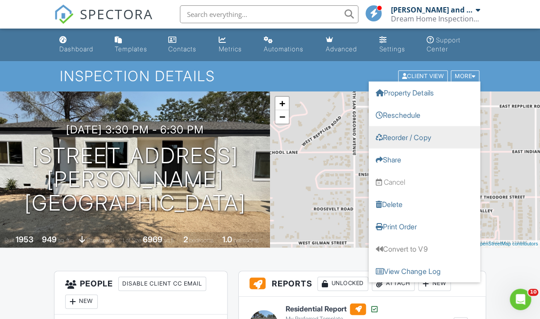
click at [439, 141] on link "Reorder / Copy" at bounding box center [424, 137] width 112 height 22
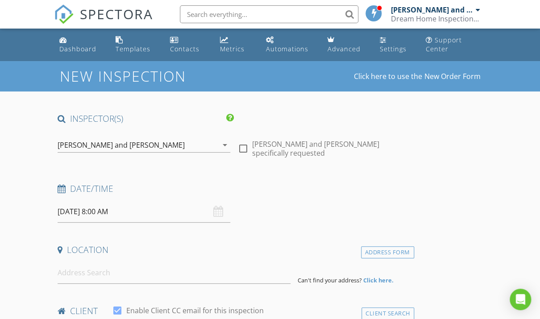
type input "[PERSON_NAME]"
type input "[EMAIL_ADDRESS][DOMAIN_NAME]"
type input "[PHONE_NUMBER]"
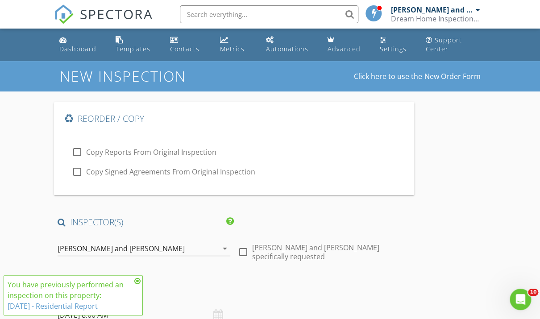
click at [178, 148] on label "Copy Reports From Original Inspection" at bounding box center [151, 152] width 130 height 9
checkbox input "true"
click at [138, 279] on icon at bounding box center [137, 280] width 6 height 7
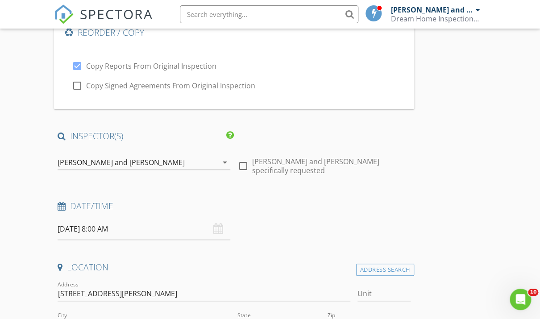
scroll to position [93, 0]
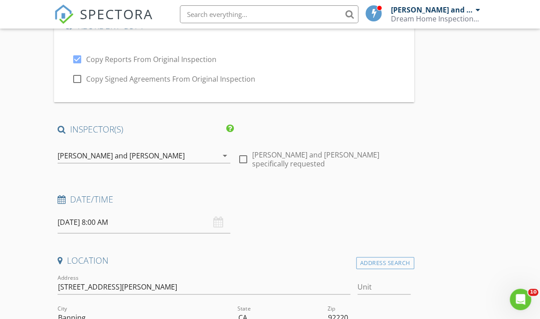
click at [171, 224] on input "08/28/2025 8:00 AM" at bounding box center [144, 222] width 173 height 22
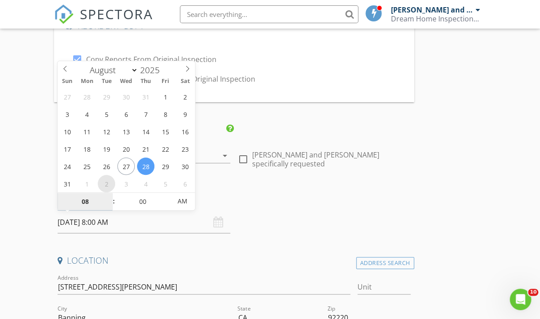
select select "8"
type input "09/02/2025 8:00 AM"
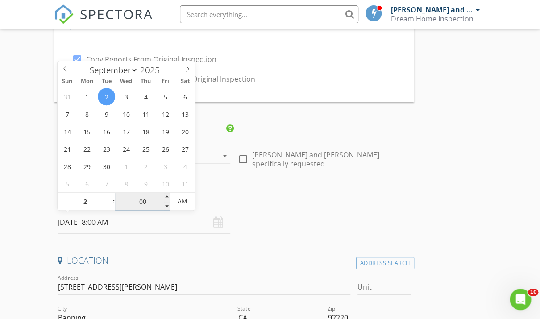
type input "02"
type input "09/02/2025 2:00 AM"
click at [143, 203] on input "00" at bounding box center [142, 202] width 55 height 18
type input "30"
type input "09/02/2025 2:30 PM"
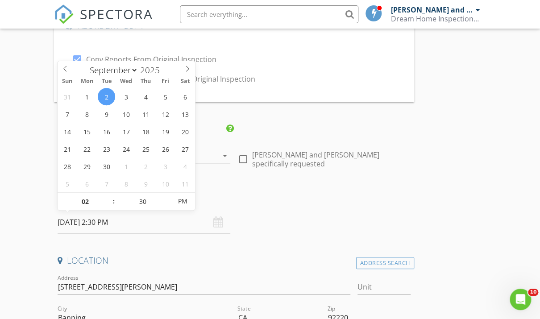
click at [273, 225] on div "Date/Time 09/02/2025 2:30 PM" at bounding box center [234, 214] width 360 height 40
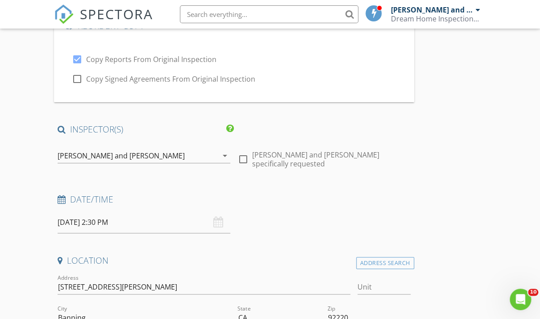
click at [376, 228] on div "Date/Time 09/02/2025 2:30 PM" at bounding box center [234, 214] width 360 height 40
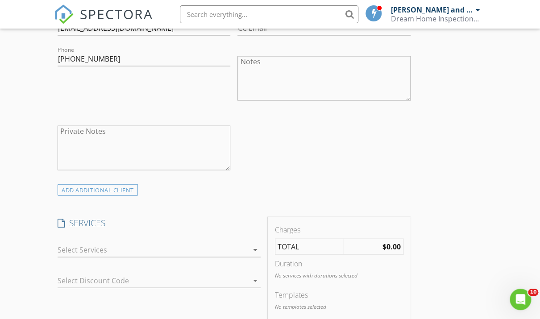
scroll to position [682, 0]
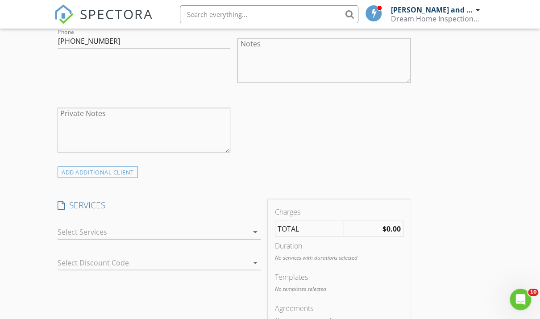
click at [220, 232] on div at bounding box center [153, 232] width 190 height 14
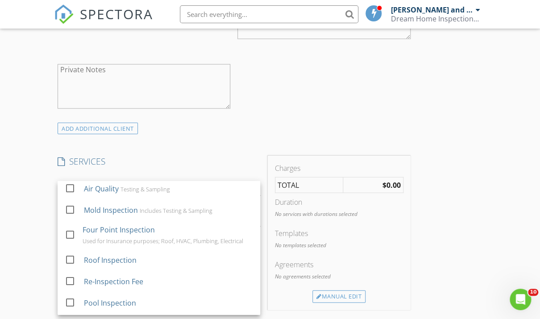
scroll to position [728, 0]
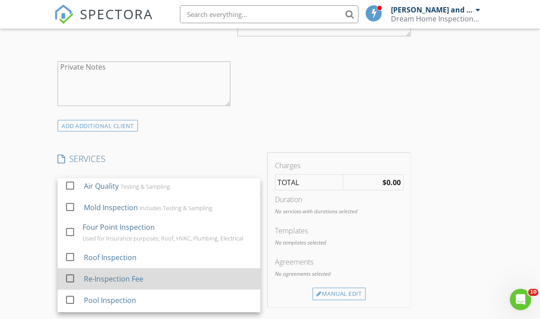
click at [176, 270] on div "Re-Inspection Fee" at bounding box center [168, 279] width 169 height 18
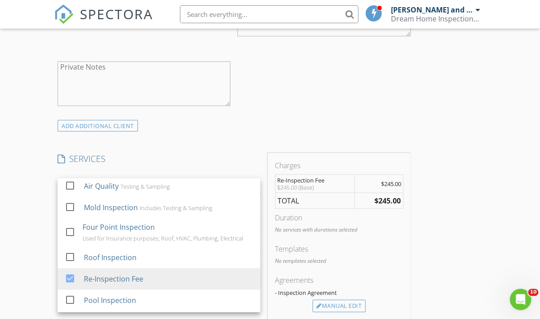
click at [230, 112] on div "Private Notes" at bounding box center [144, 85] width 180 height 70
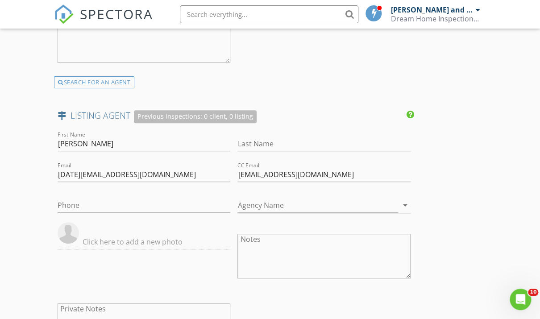
scroll to position [1421, 0]
drag, startPoint x: 344, startPoint y: 171, endPoint x: 207, endPoint y: 167, distance: 137.9
drag, startPoint x: 145, startPoint y: 169, endPoint x: 0, endPoint y: 166, distance: 144.5
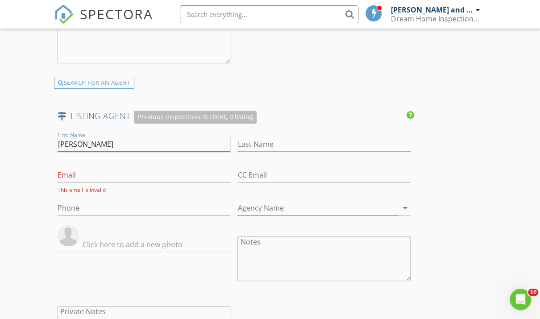
drag, startPoint x: 59, startPoint y: 139, endPoint x: 25, endPoint y: 139, distance: 33.5
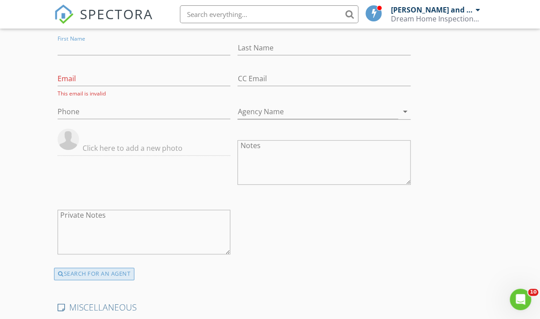
click at [124, 269] on div "SEARCH FOR AN AGENT" at bounding box center [94, 274] width 80 height 12
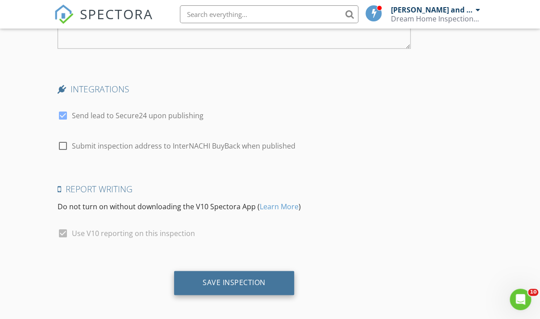
scroll to position [1730, 0]
click at [200, 286] on div "Save Inspection" at bounding box center [234, 283] width 120 height 24
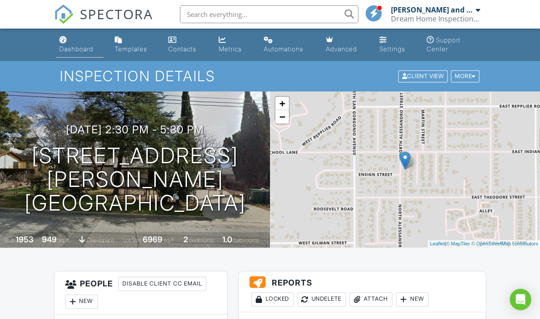
click at [81, 50] on div "Dashboard" at bounding box center [76, 49] width 34 height 8
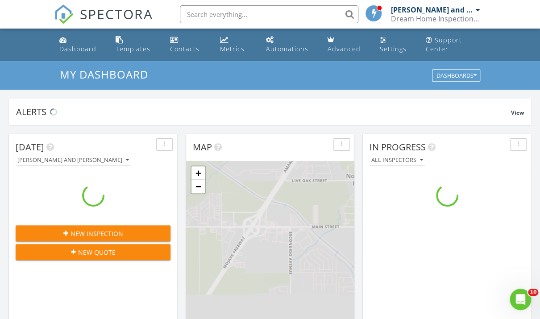
scroll to position [813, 541]
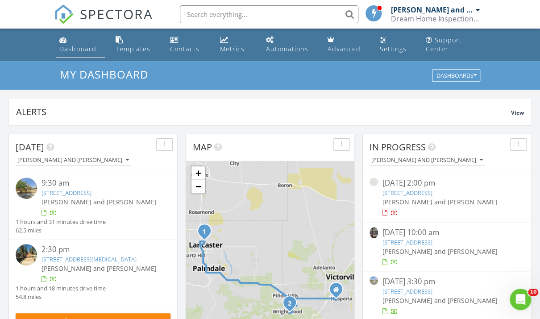
click at [68, 47] on div "Dashboard" at bounding box center [77, 49] width 37 height 8
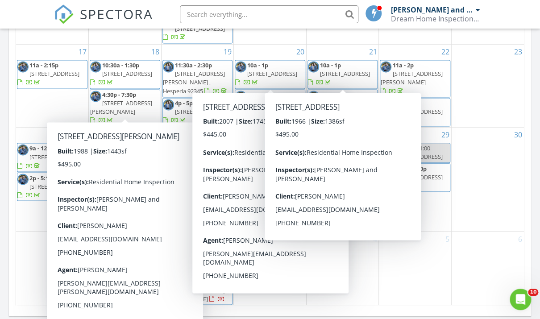
scroll to position [533, 0]
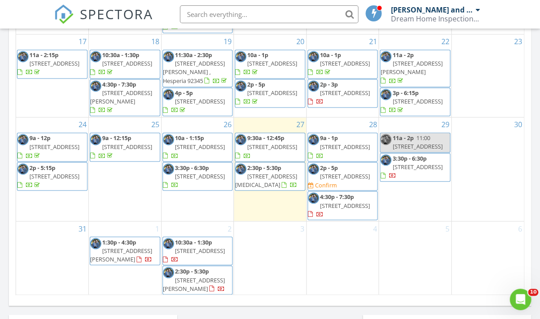
click at [423, 149] on span "11:00 am10858 Katepwa St, Apple Valley, CA 92308" at bounding box center [417, 142] width 50 height 17
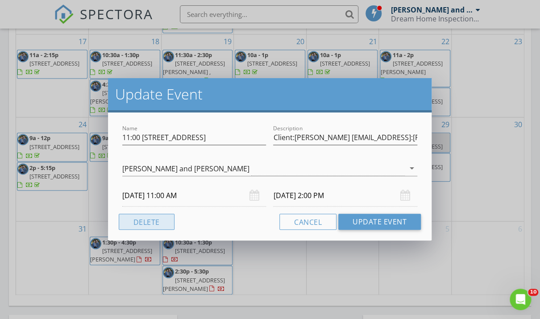
click at [158, 221] on button "Delete" at bounding box center [147, 222] width 56 height 16
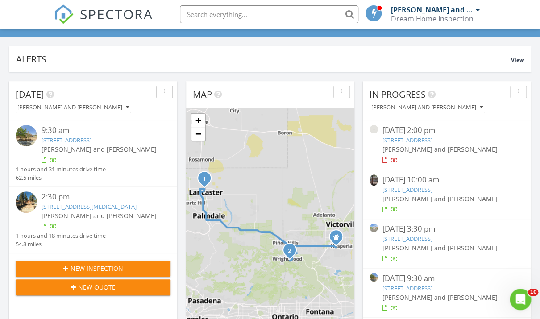
scroll to position [135, 0]
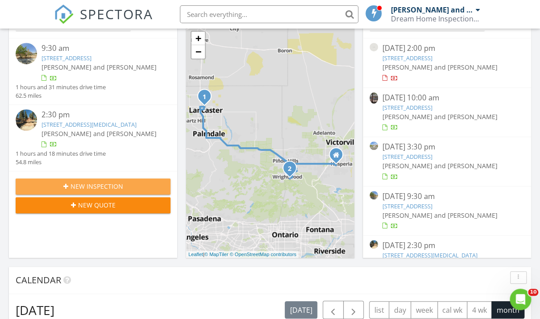
click at [72, 190] on span "New Inspection" at bounding box center [96, 186] width 53 height 9
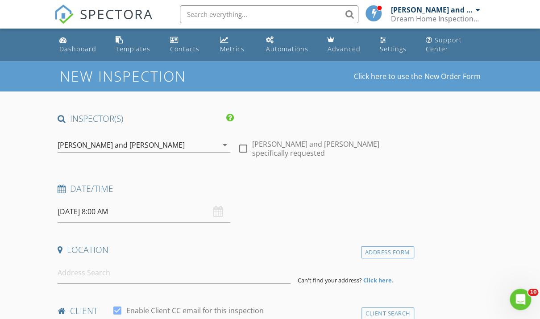
click at [173, 209] on input "[DATE] 8:00 AM" at bounding box center [144, 212] width 173 height 22
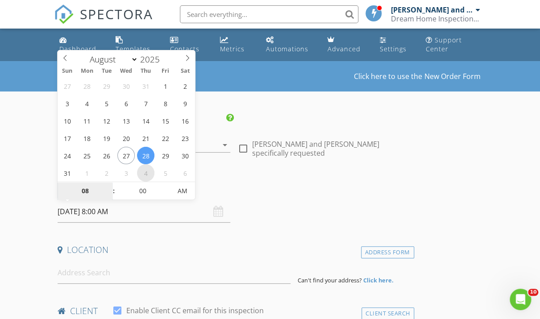
select select "8"
type input "[DATE] 8:00 AM"
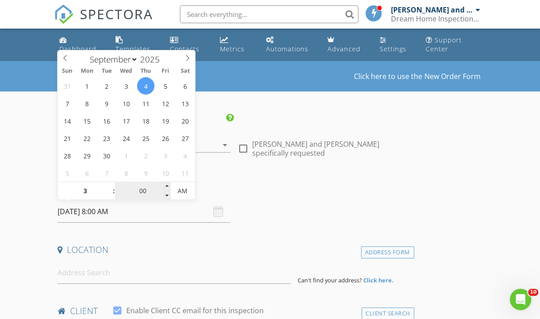
type input "03"
type input "[DATE] 3:00 AM"
click at [143, 193] on input "00" at bounding box center [142, 191] width 55 height 18
type input "30"
type input "[DATE] 3:30 AM"
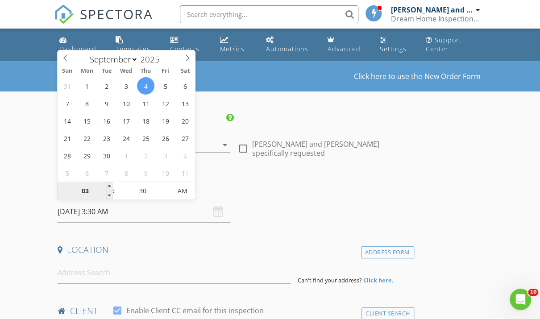
click at [87, 191] on input "03" at bounding box center [85, 191] width 55 height 18
type input "10"
type input "[DATE] 10:30 AM"
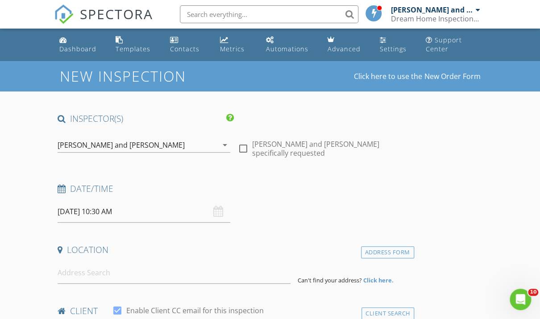
click at [255, 157] on label "[PERSON_NAME] and [PERSON_NAME] specifically requested" at bounding box center [331, 149] width 158 height 18
click at [246, 146] on div at bounding box center [242, 148] width 15 height 15
checkbox input "false"
click at [147, 273] on input at bounding box center [174, 273] width 233 height 22
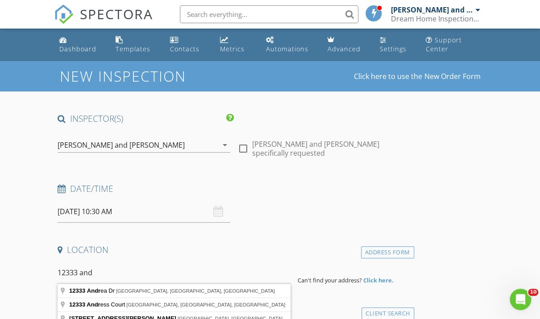
type input "12333 Andrea Dr, Victorville, CA, USA"
drag, startPoint x: 147, startPoint y: 273, endPoint x: 164, endPoint y: 293, distance: 26.6
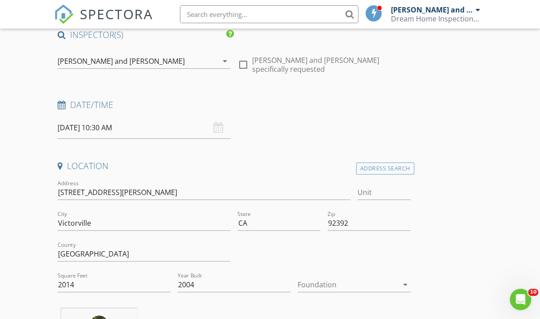
scroll to position [87, 0]
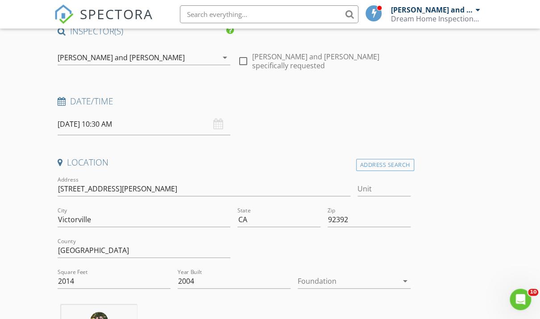
click at [324, 275] on div at bounding box center [348, 281] width 100 height 14
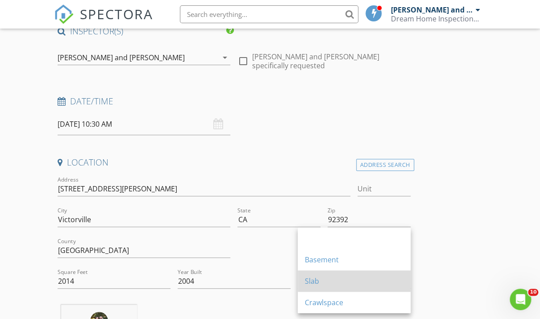
click at [310, 287] on div "Slab" at bounding box center [354, 280] width 99 height 21
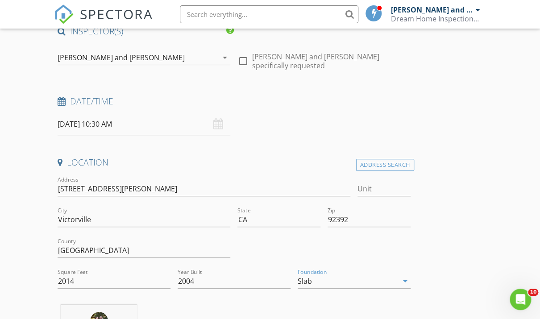
click at [280, 298] on div "Location Address Search Address 12333 Andrea Dr Unit City Victorville State CA …" at bounding box center [234, 272] width 360 height 230
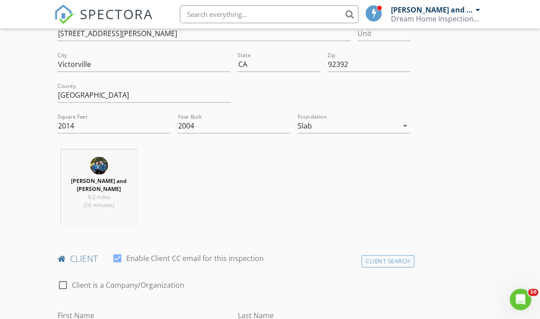
scroll to position [269, 0]
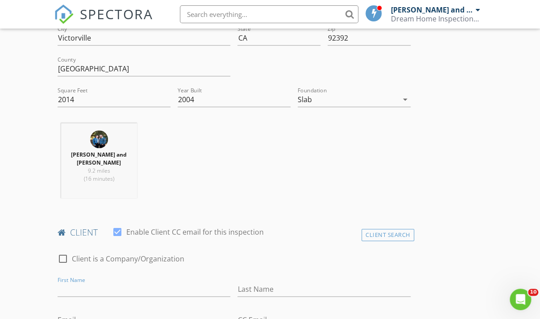
click at [259, 190] on div "Jessica and Gabriel Alvarez 9.2 miles (16 minutes)" at bounding box center [234, 164] width 360 height 82
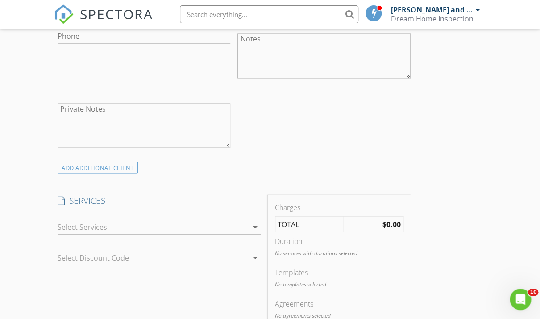
scroll to position [660, 0]
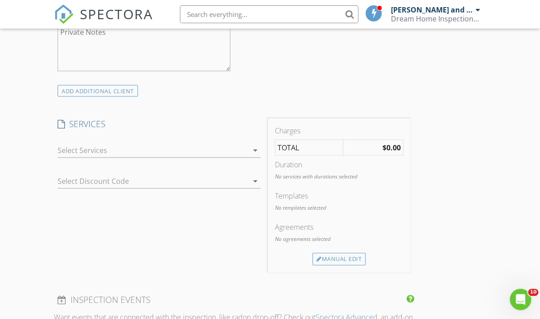
click at [181, 148] on div at bounding box center [153, 150] width 190 height 14
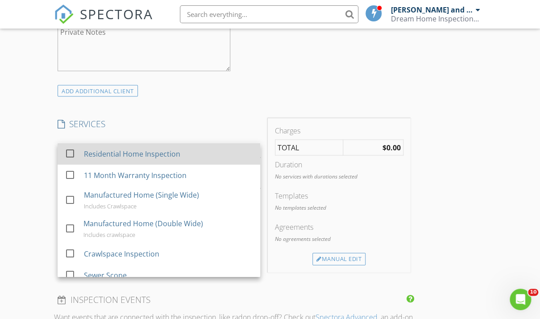
click at [152, 158] on div "Residential Home Inspection" at bounding box center [168, 154] width 169 height 18
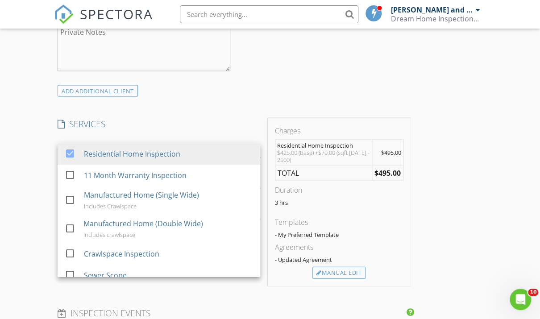
click at [273, 85] on div "ADD ADDITIONAL client" at bounding box center [234, 90] width 360 height 12
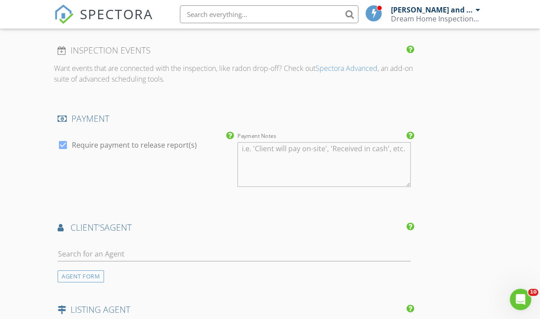
scroll to position [951, 0]
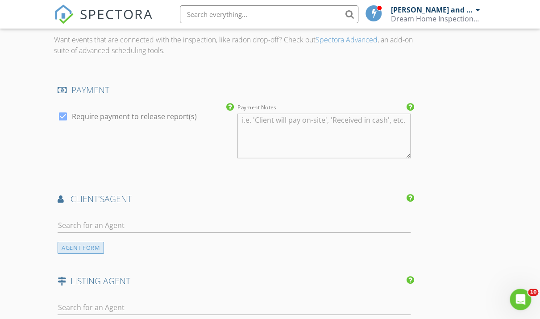
click at [71, 242] on div "AGENT FORM" at bounding box center [81, 248] width 46 height 12
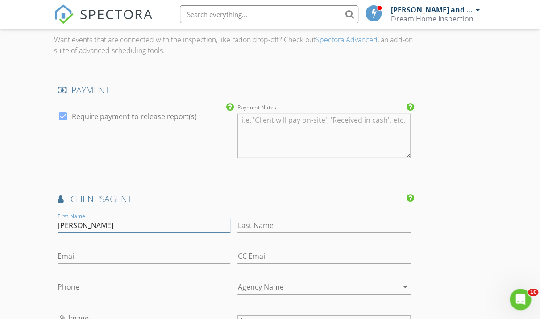
type input "Micheal"
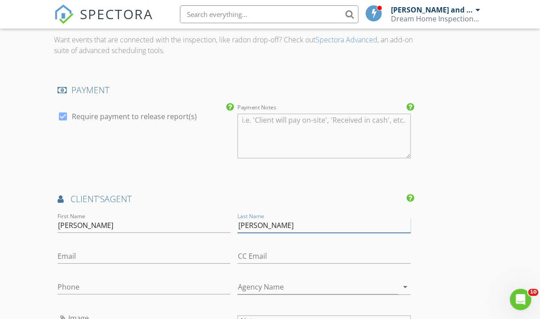
type input "Garcia"
click at [223, 161] on div "check_box Require payment to release report(s)" at bounding box center [144, 137] width 180 height 70
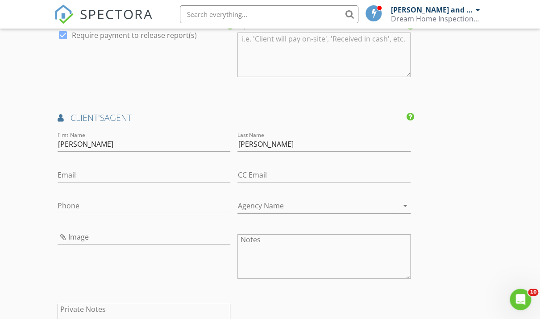
scroll to position [1033, 0]
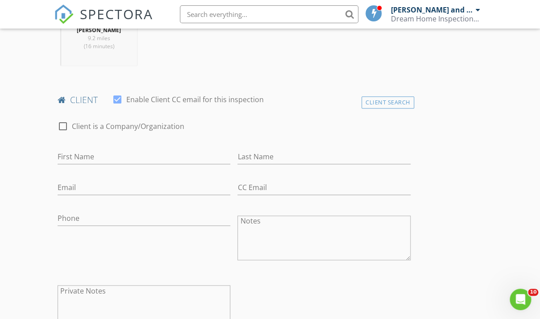
scroll to position [413, 0]
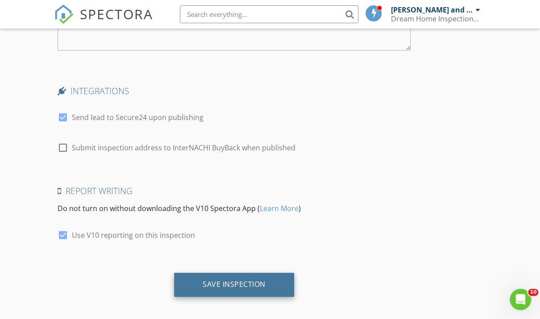
click at [272, 278] on div "Save Inspection" at bounding box center [234, 285] width 120 height 24
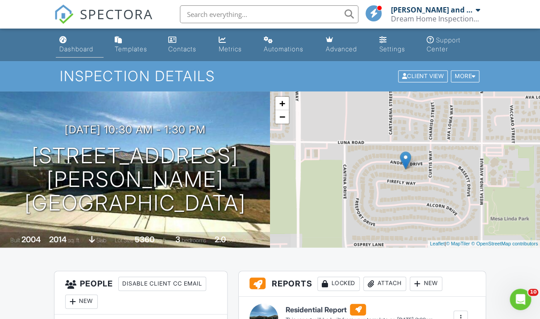
click at [79, 52] on div "Dashboard" at bounding box center [76, 49] width 34 height 8
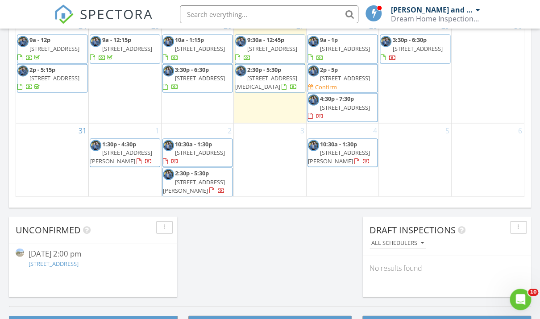
scroll to position [632, 0]
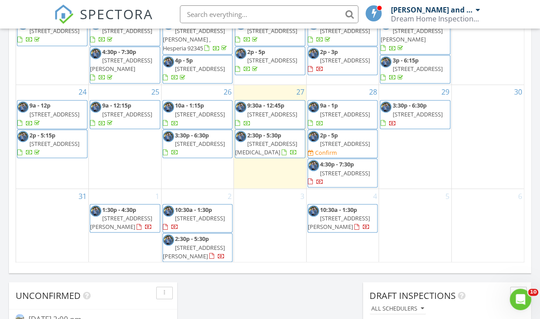
scroll to position [563, 0]
